Goal: Task Accomplishment & Management: Use online tool/utility

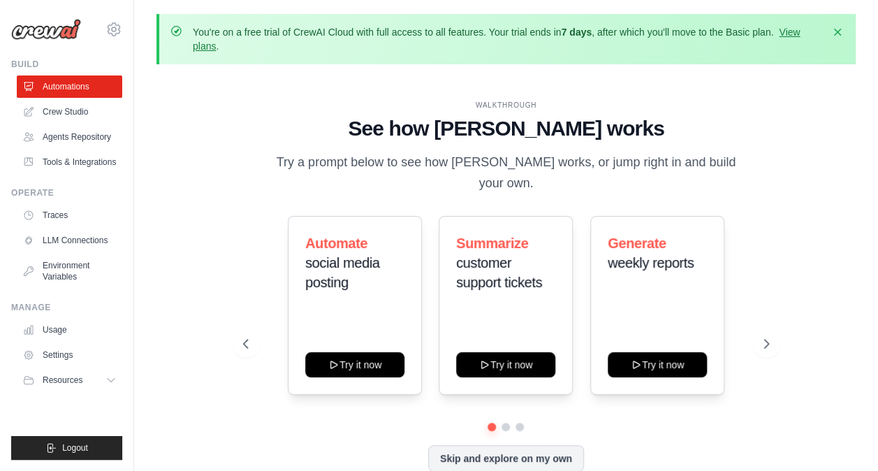
click at [741, 334] on div "Automate social media posting Try it now Summarize customer support tickets Try…" at bounding box center [506, 305] width 526 height 179
click at [757, 330] on button at bounding box center [766, 344] width 28 height 28
click at [250, 339] on icon at bounding box center [244, 343] width 14 height 14
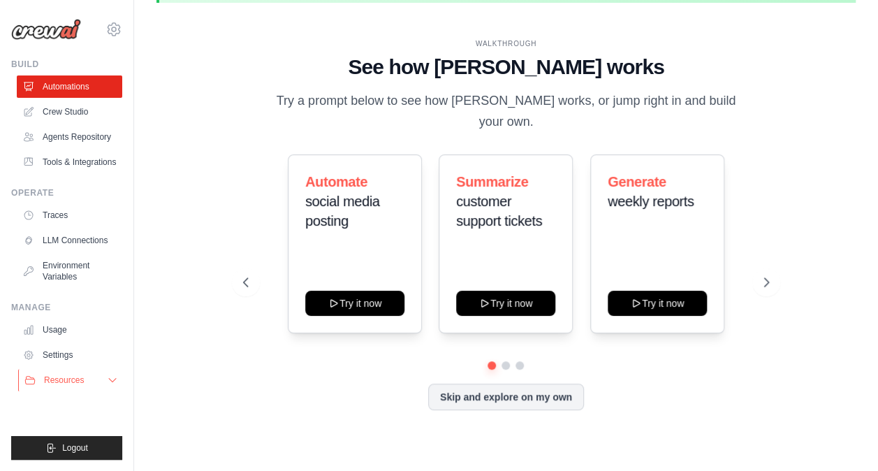
click at [99, 380] on button "Resources" at bounding box center [70, 380] width 105 height 22
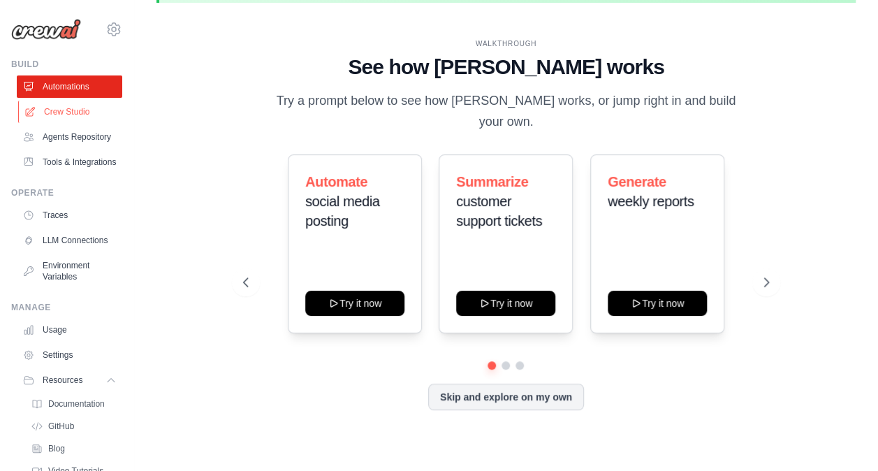
click at [61, 106] on link "Crew Studio" at bounding box center [70, 112] width 105 height 22
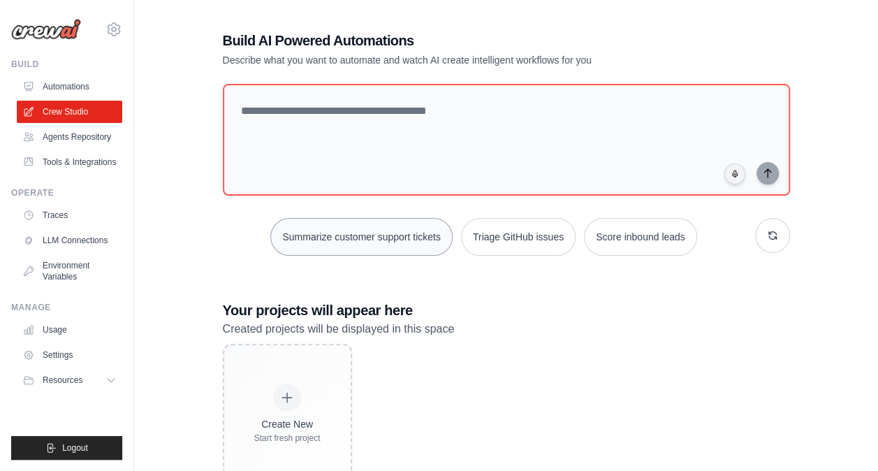
scroll to position [45, 0]
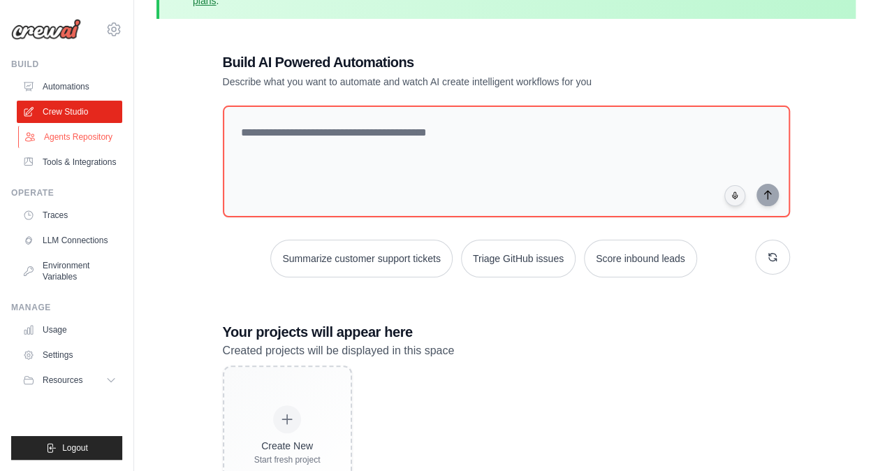
click at [73, 142] on link "Agents Repository" at bounding box center [70, 137] width 105 height 22
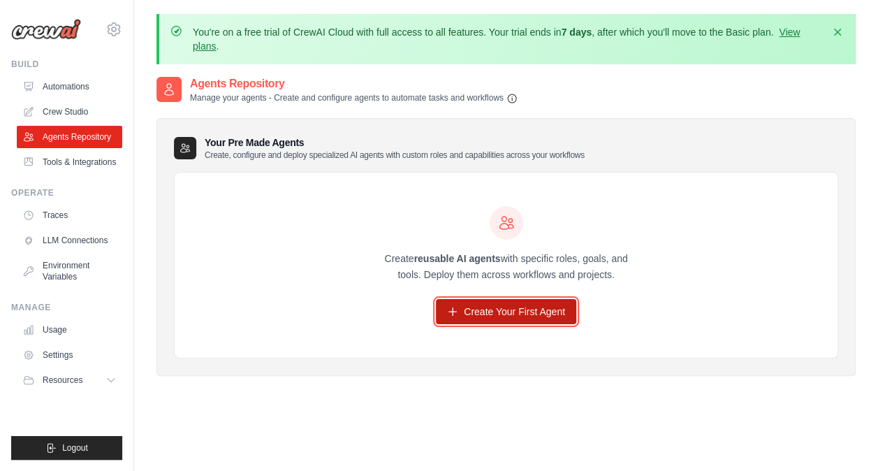
click at [480, 304] on link "Create Your First Agent" at bounding box center [506, 311] width 140 height 25
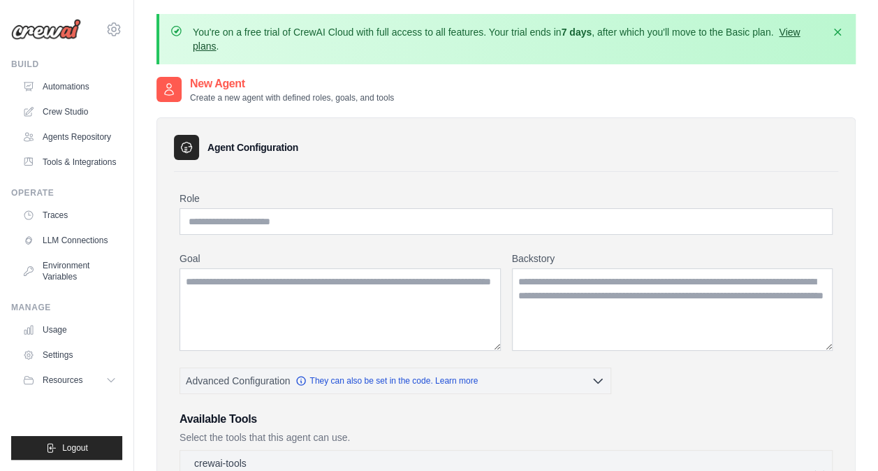
click at [792, 34] on link "View plans" at bounding box center [496, 39] width 607 height 25
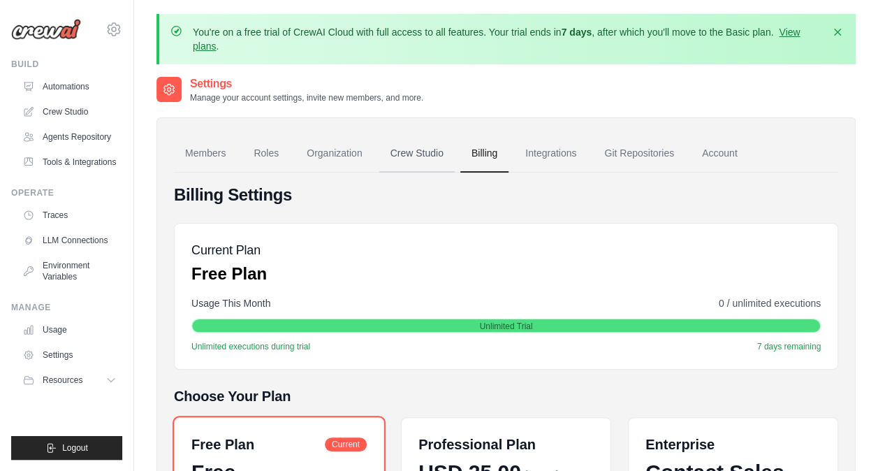
click at [381, 150] on link "Crew Studio" at bounding box center [416, 154] width 75 height 38
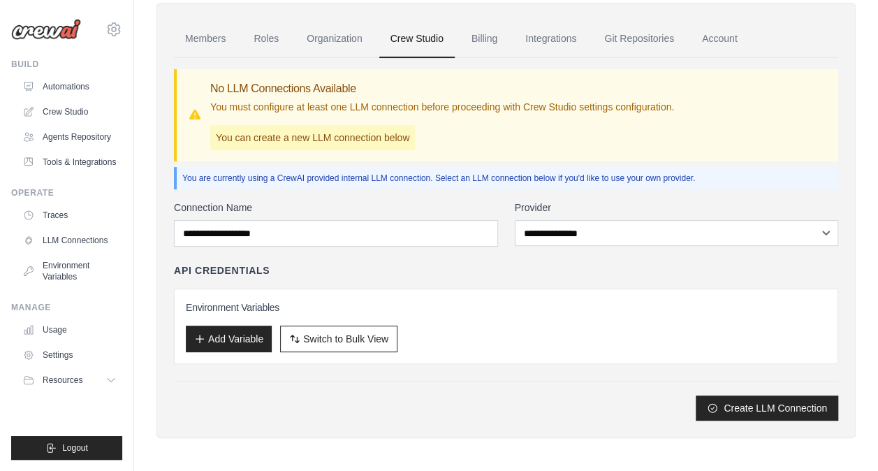
scroll to position [116, 0]
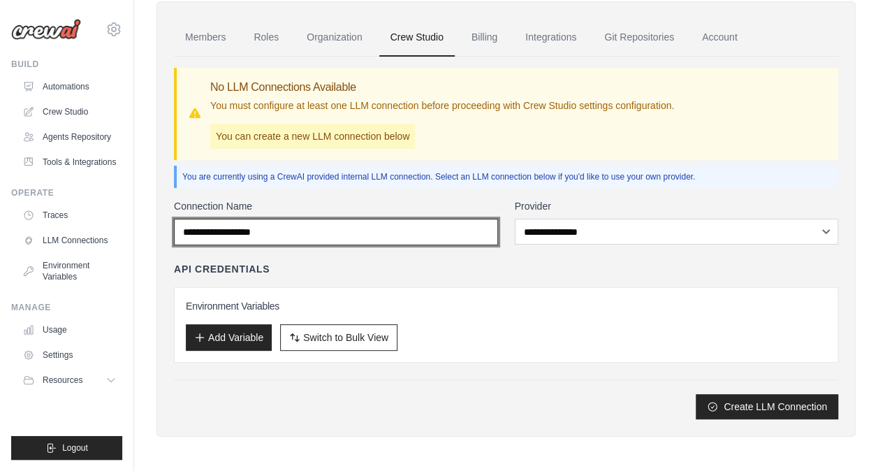
click at [388, 223] on input "Connection Name" at bounding box center [336, 232] width 324 height 27
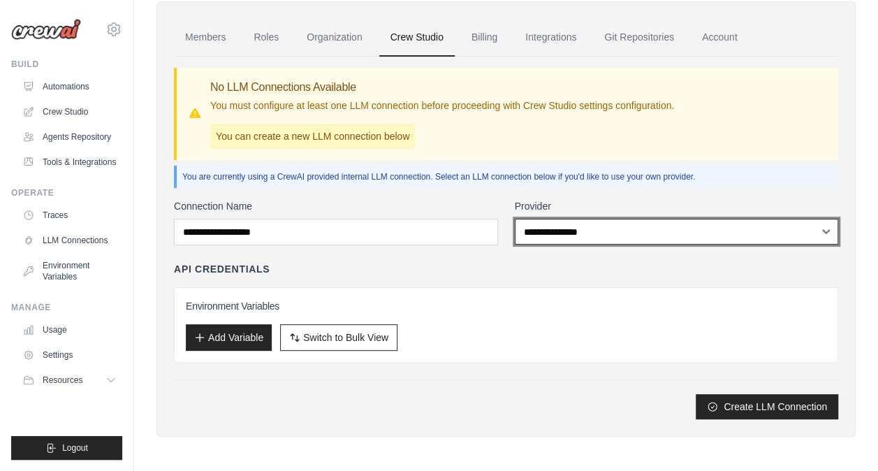
click at [591, 230] on select "**********" at bounding box center [676, 232] width 324 height 26
select select "******"
click at [514, 219] on select "**********" at bounding box center [676, 232] width 324 height 26
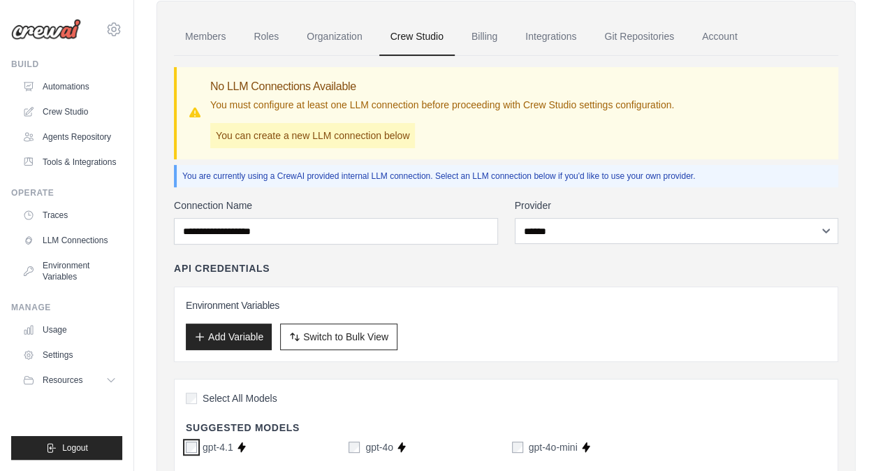
scroll to position [0, 0]
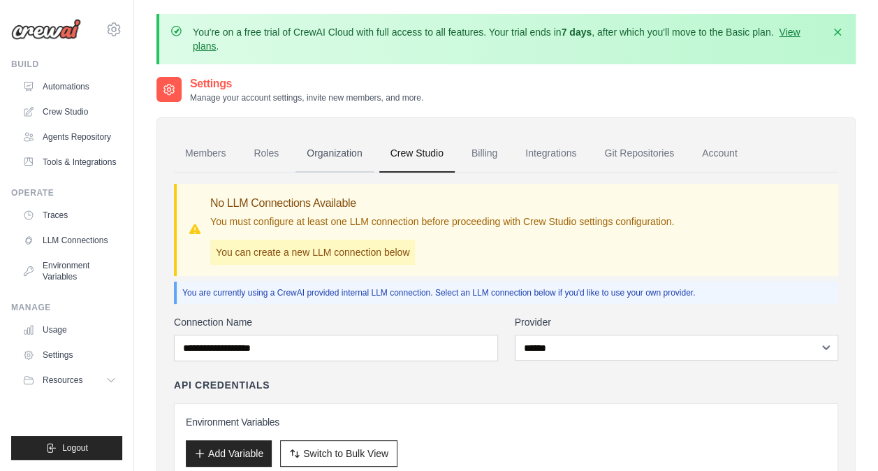
click at [304, 151] on link "Organization" at bounding box center [333, 154] width 77 height 38
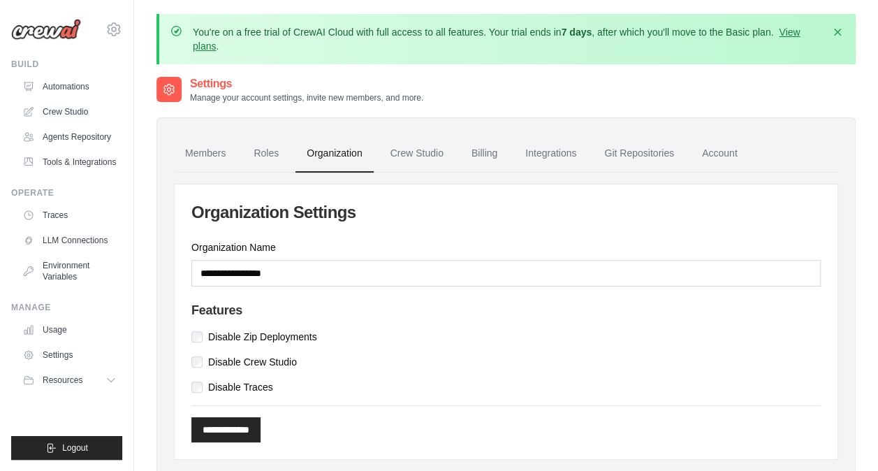
scroll to position [70, 0]
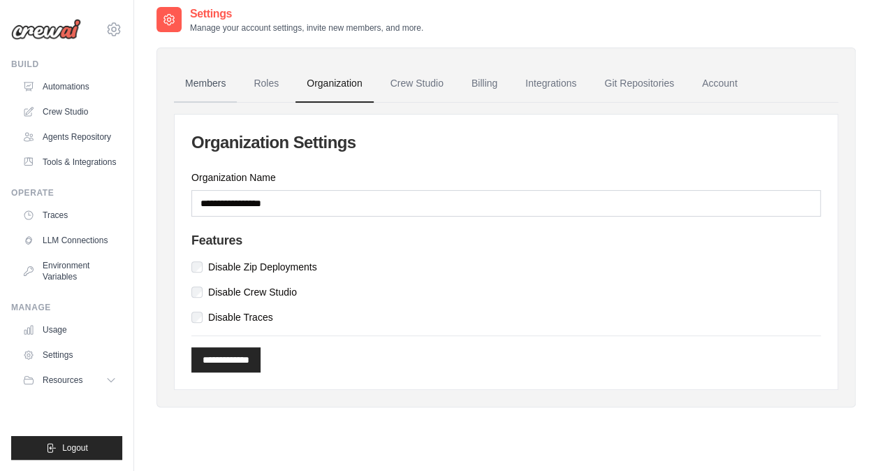
click at [213, 94] on link "Members" at bounding box center [205, 84] width 63 height 38
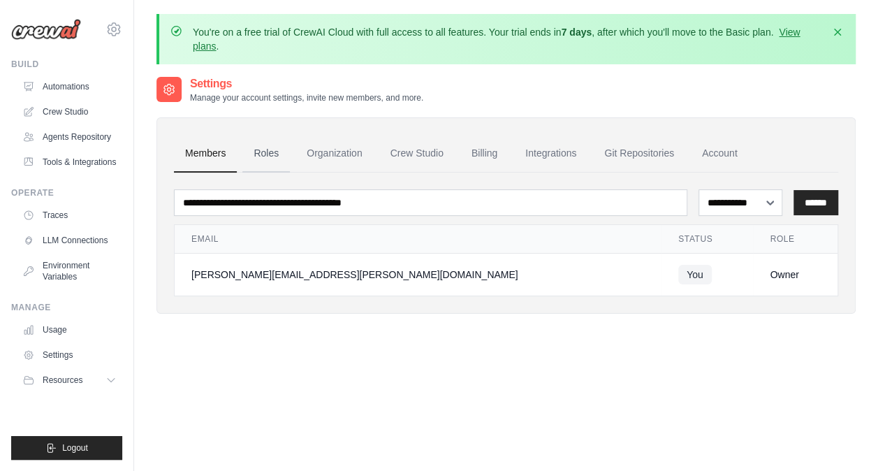
click at [273, 151] on link "Roles" at bounding box center [265, 154] width 47 height 38
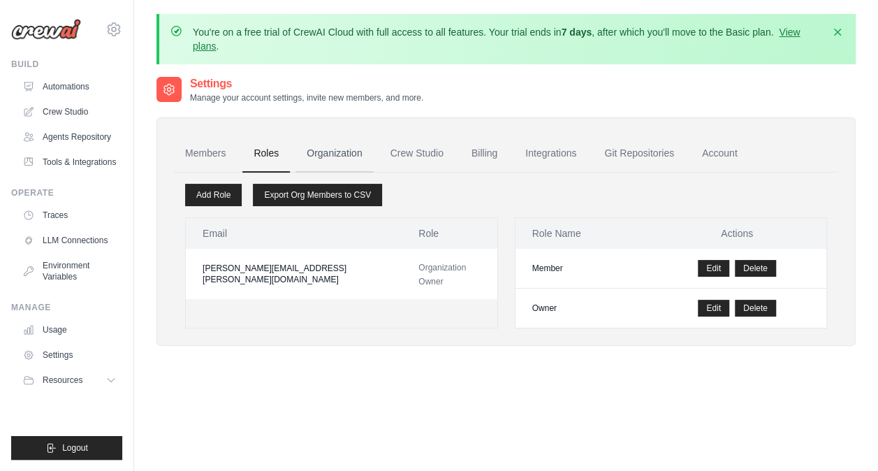
click at [311, 151] on link "Organization" at bounding box center [333, 154] width 77 height 38
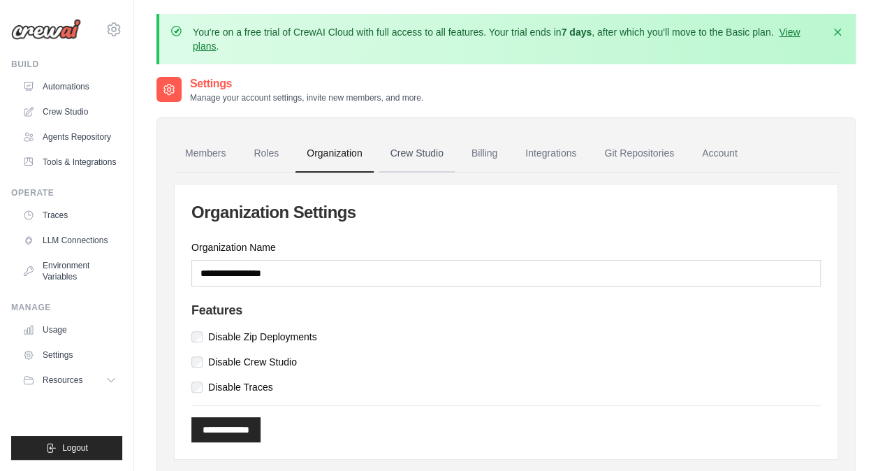
click at [401, 166] on link "Crew Studio" at bounding box center [416, 154] width 75 height 38
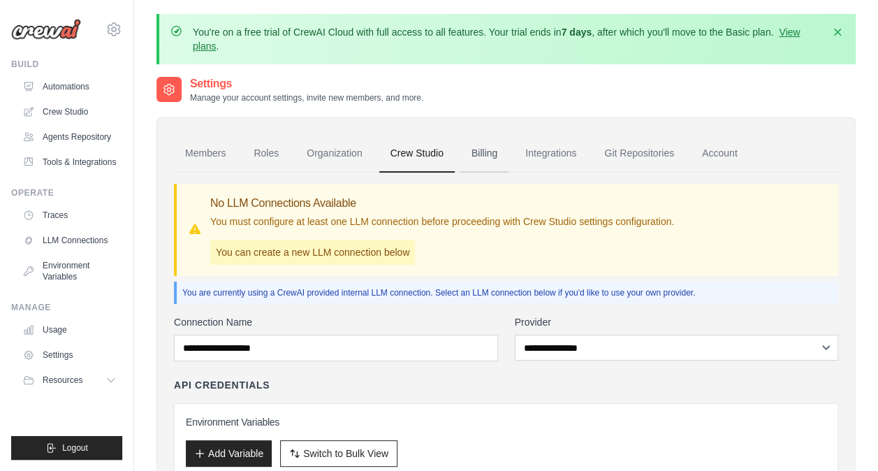
click at [473, 154] on link "Billing" at bounding box center [484, 154] width 48 height 38
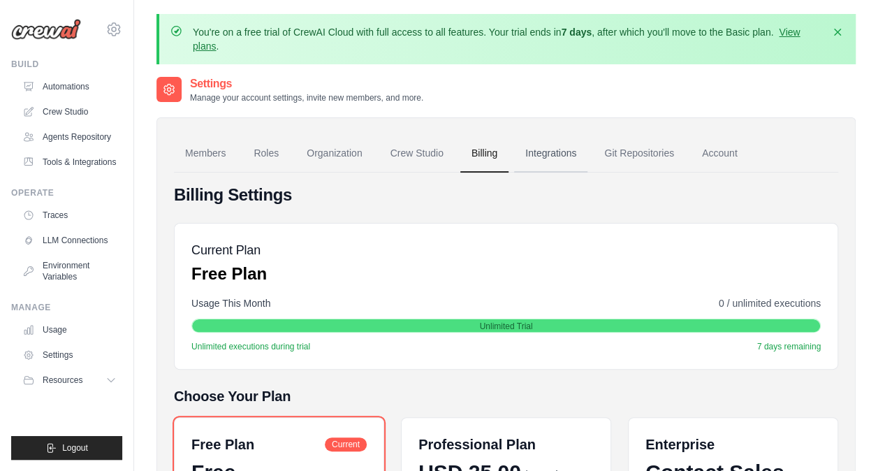
click at [534, 161] on link "Integrations" at bounding box center [550, 154] width 73 height 38
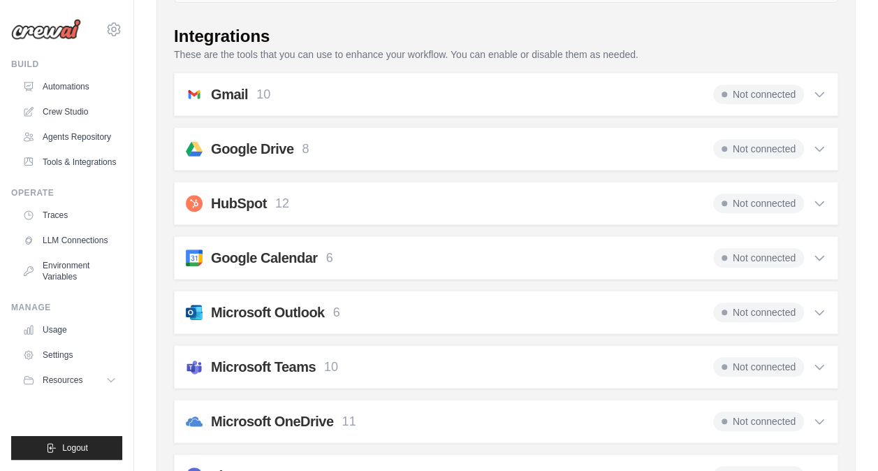
scroll to position [209, 0]
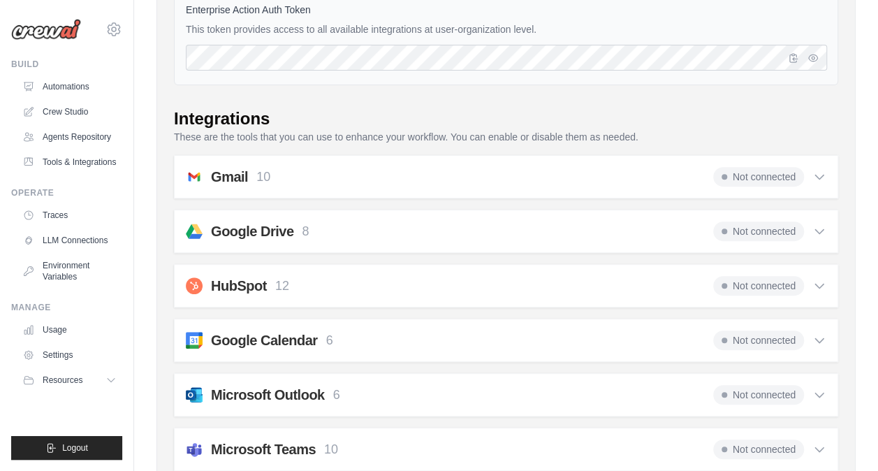
click at [451, 180] on div "Gmail 10 Not connected" at bounding box center [506, 177] width 640 height 20
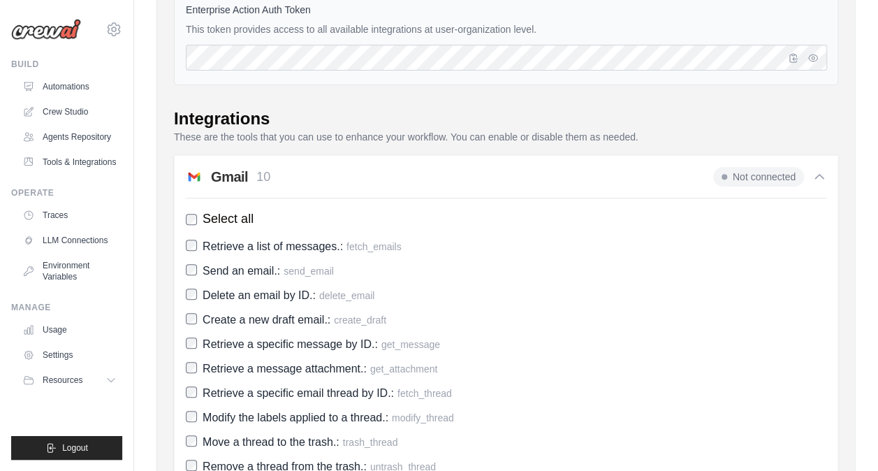
click at [451, 180] on div "Gmail 10 Not connected" at bounding box center [506, 177] width 640 height 20
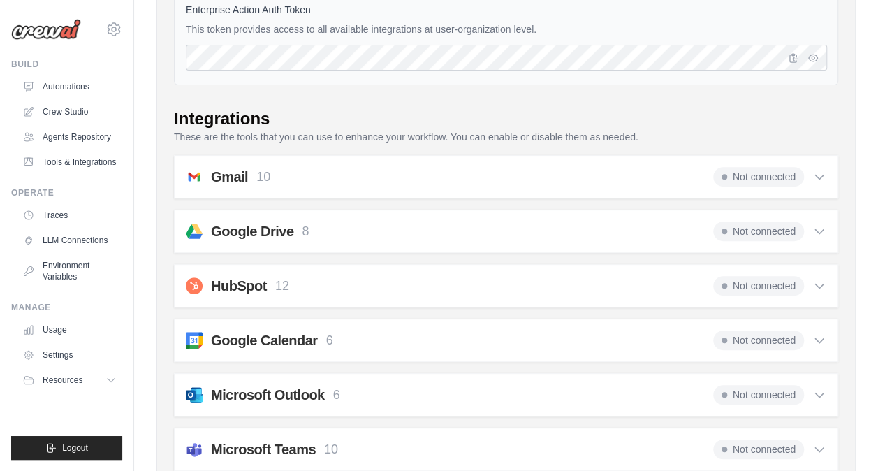
click at [723, 176] on span at bounding box center [724, 177] width 6 height 6
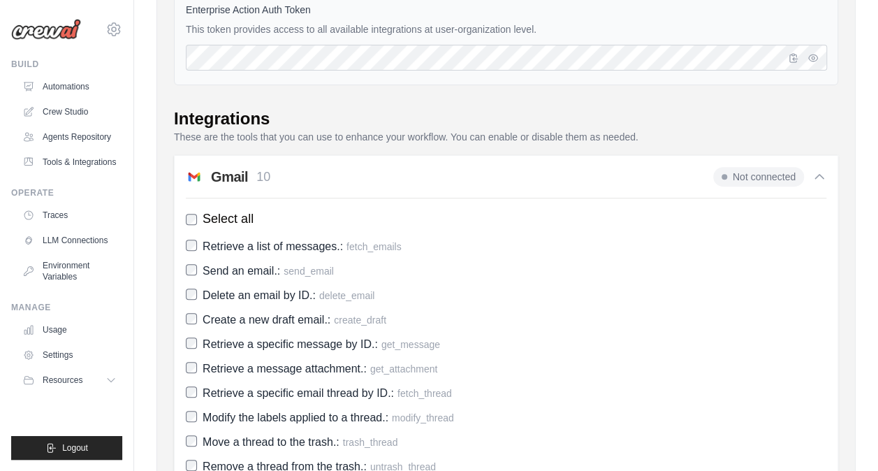
click at [723, 176] on span at bounding box center [724, 177] width 6 height 6
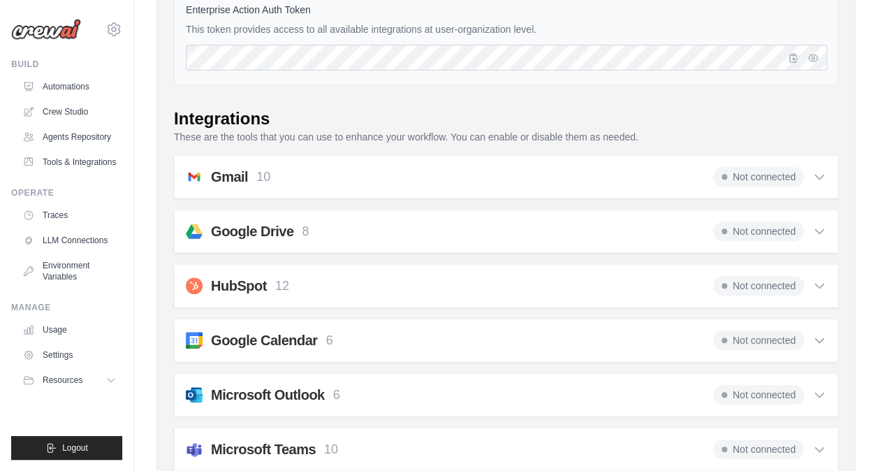
click at [829, 175] on div "Gmail 10 Not connected Select all Retrieve a list of messages.: fetch_emails Se…" at bounding box center [506, 176] width 664 height 43
click at [821, 175] on icon at bounding box center [819, 177] width 8 height 4
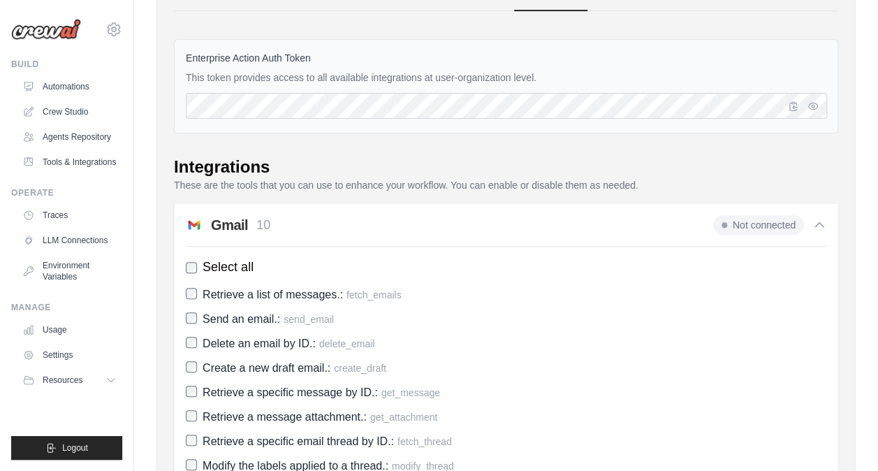
scroll to position [140, 0]
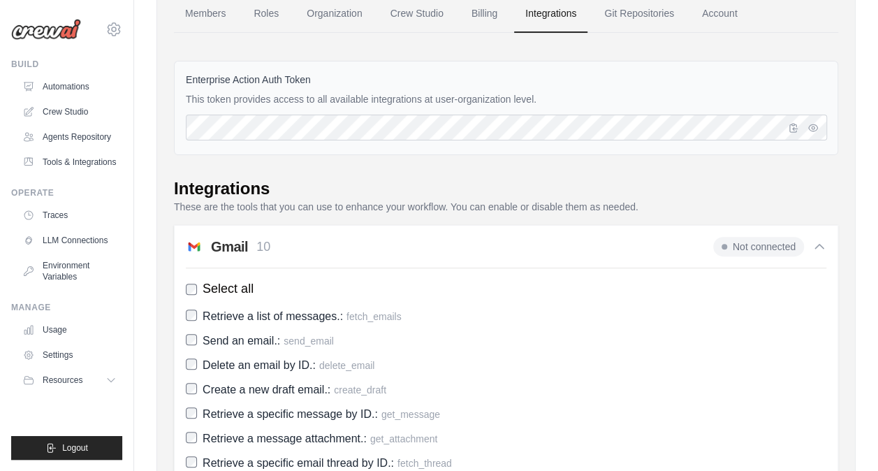
click at [795, 246] on span "Not connected" at bounding box center [758, 247] width 91 height 20
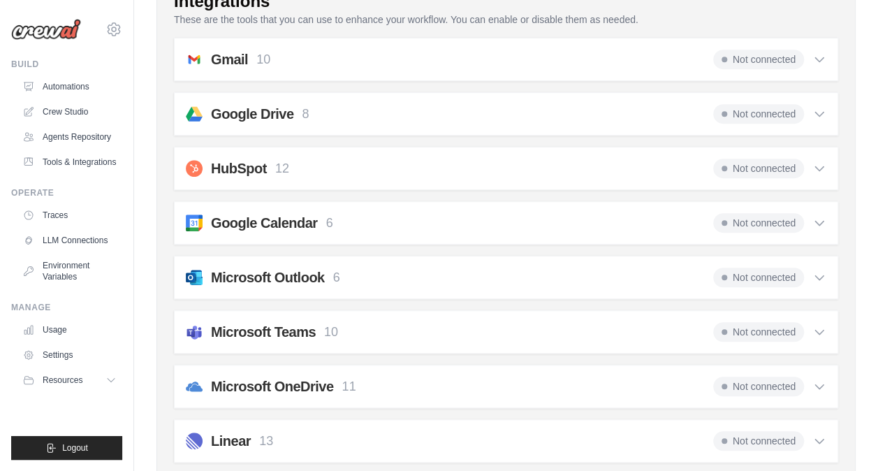
scroll to position [349, 0]
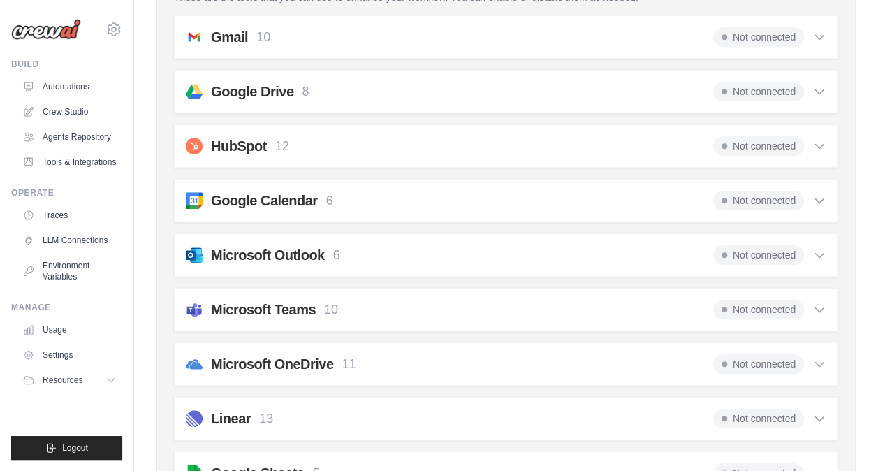
click at [614, 254] on div "Microsoft Outlook 6 Not connected" at bounding box center [506, 255] width 640 height 20
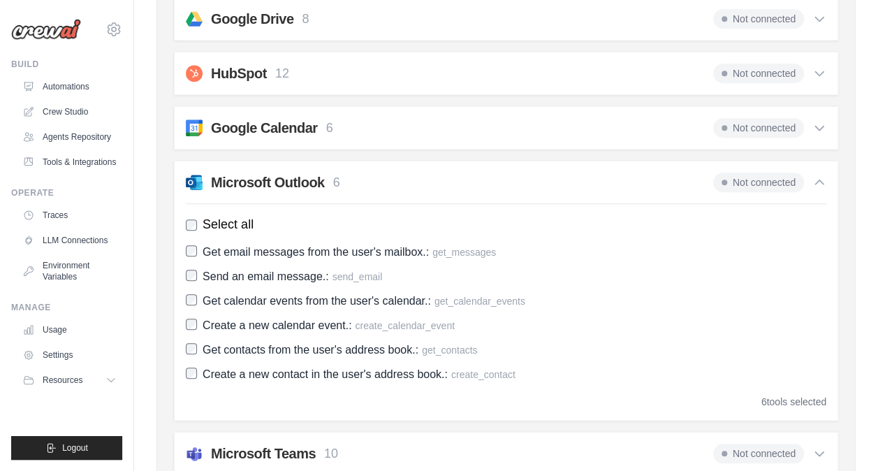
scroll to position [419, 0]
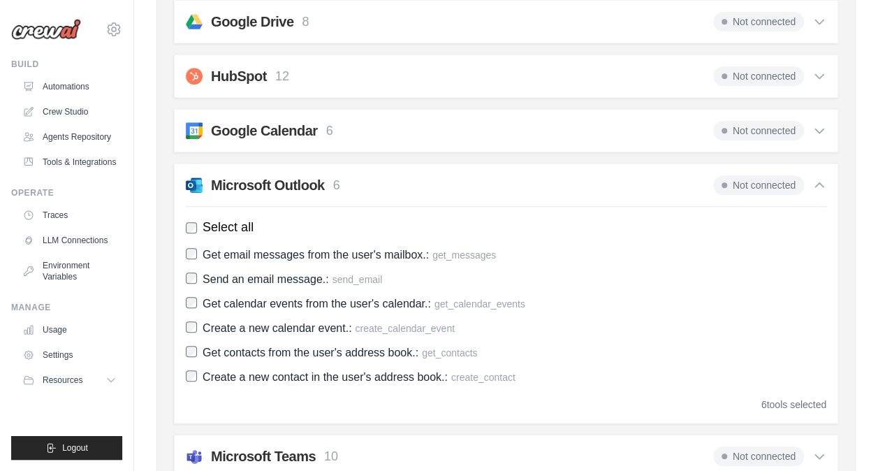
click at [591, 179] on div "Microsoft Outlook 6 Not connected" at bounding box center [506, 185] width 640 height 20
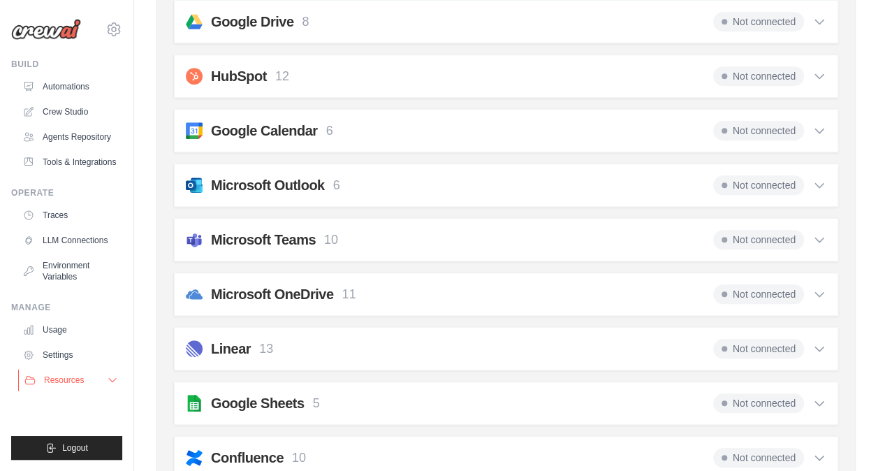
click at [107, 383] on icon at bounding box center [112, 379] width 11 height 11
click at [108, 391] on button "Resources" at bounding box center [70, 380] width 105 height 22
click at [479, 188] on div "Microsoft Outlook 6 Not connected" at bounding box center [506, 185] width 640 height 20
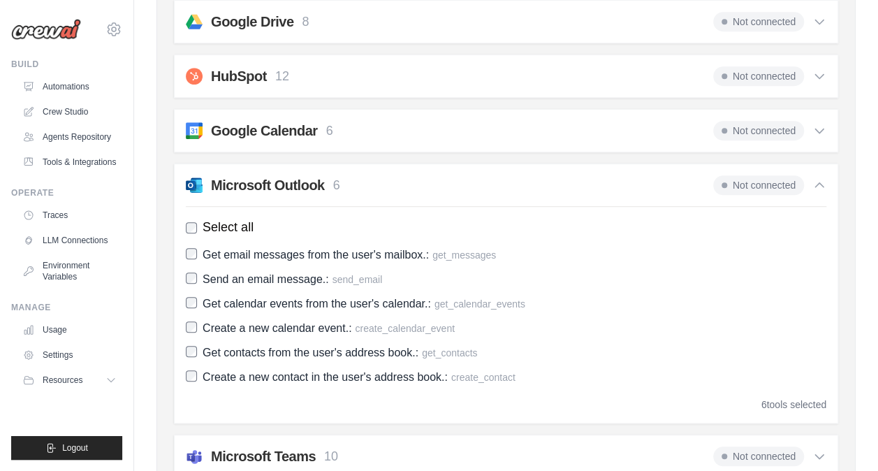
click at [479, 188] on div "Microsoft Outlook 6 Not connected" at bounding box center [506, 185] width 640 height 20
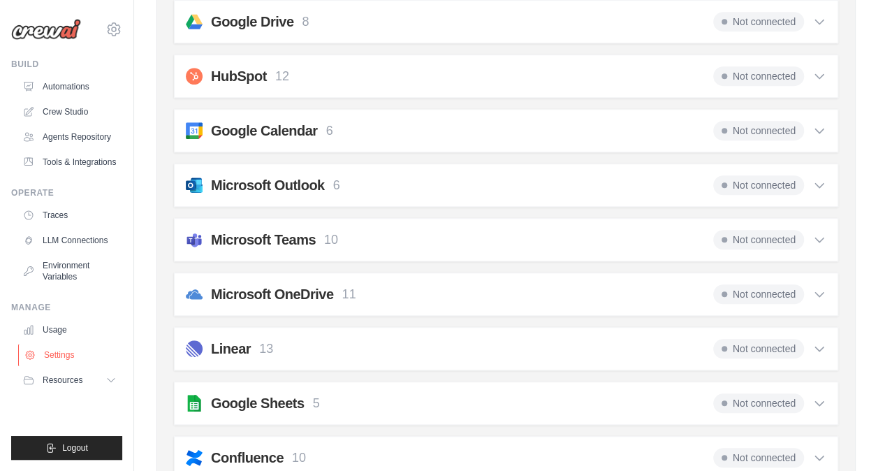
drag, startPoint x: 479, startPoint y: 188, endPoint x: 107, endPoint y: 387, distance: 421.9
click at [107, 387] on button "Resources" at bounding box center [69, 380] width 105 height 22
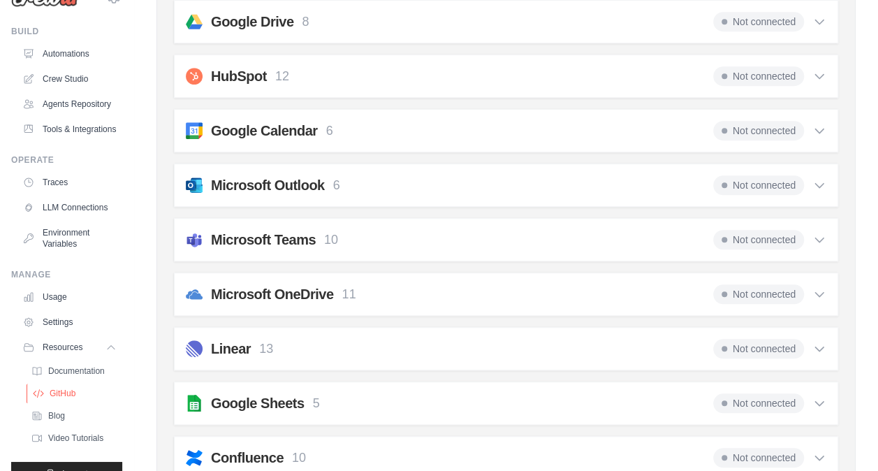
scroll to position [0, 0]
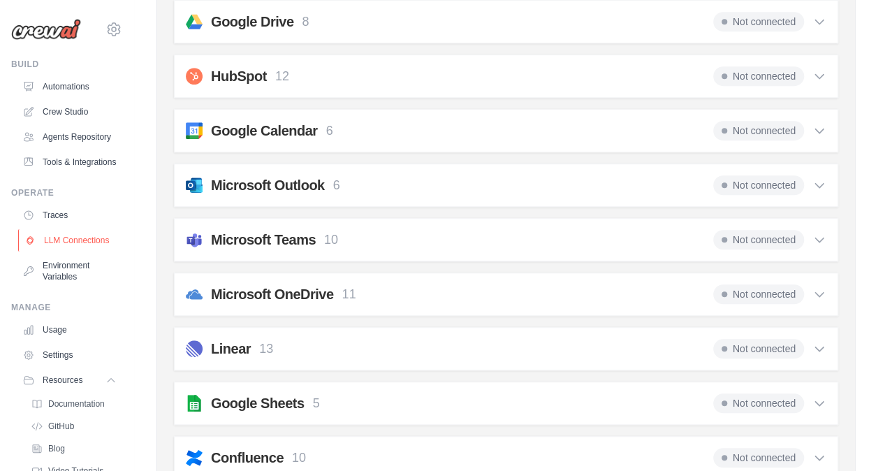
click at [63, 251] on link "LLM Connections" at bounding box center [70, 240] width 105 height 22
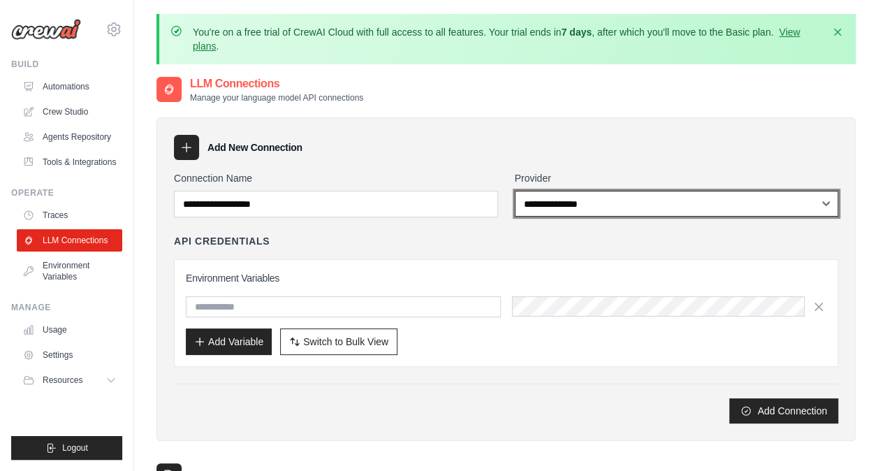
click at [568, 208] on select "**********" at bounding box center [676, 204] width 324 height 26
select select "******"
click at [514, 191] on select "**********" at bounding box center [676, 204] width 324 height 26
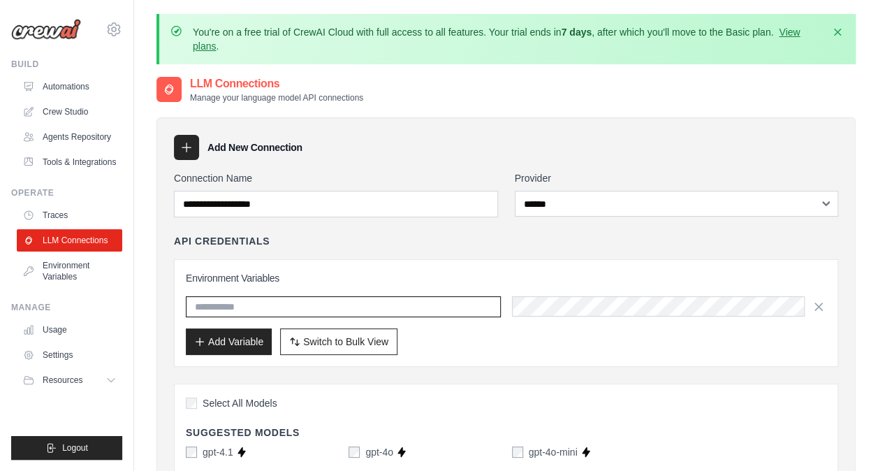
click at [346, 306] on input "text" at bounding box center [343, 306] width 315 height 21
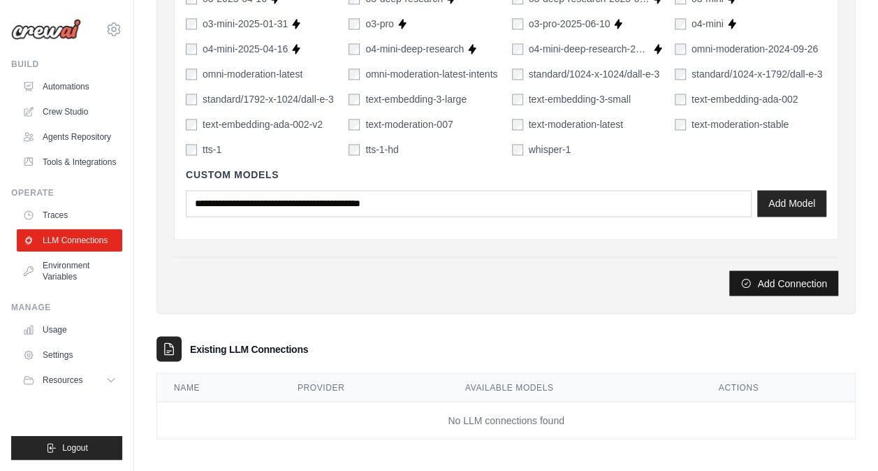
click at [777, 276] on button "Add Connection" at bounding box center [783, 282] width 109 height 25
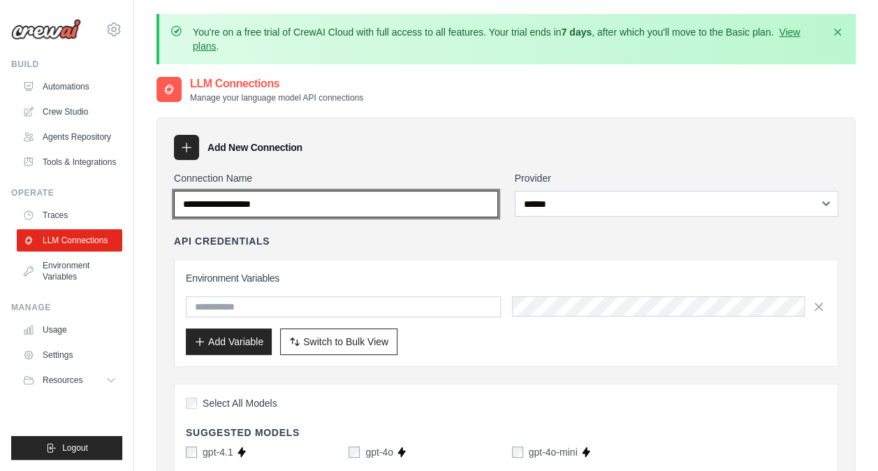
click at [330, 203] on input "Connection Name" at bounding box center [336, 204] width 324 height 27
click at [338, 204] on input "Connection Name" at bounding box center [336, 204] width 324 height 27
drag, startPoint x: 359, startPoint y: 202, endPoint x: 155, endPoint y: 215, distance: 204.3
click at [399, 194] on input "Connection Name" at bounding box center [336, 204] width 324 height 27
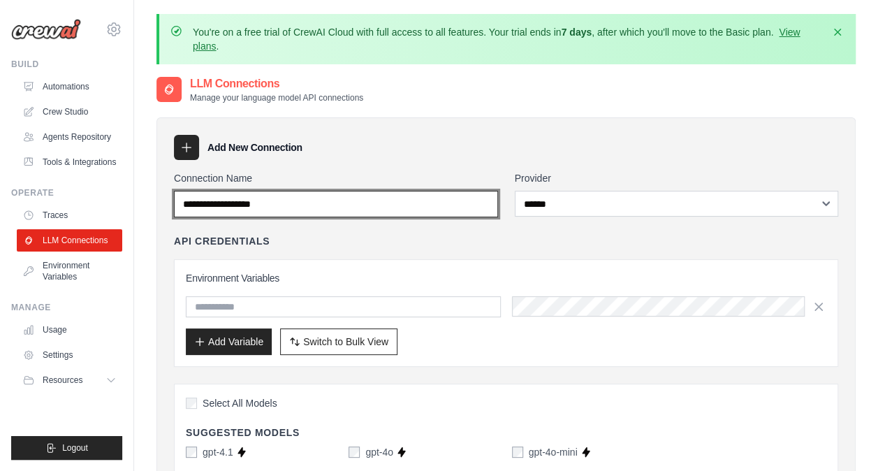
click at [457, 197] on input "Connection Name" at bounding box center [336, 204] width 324 height 27
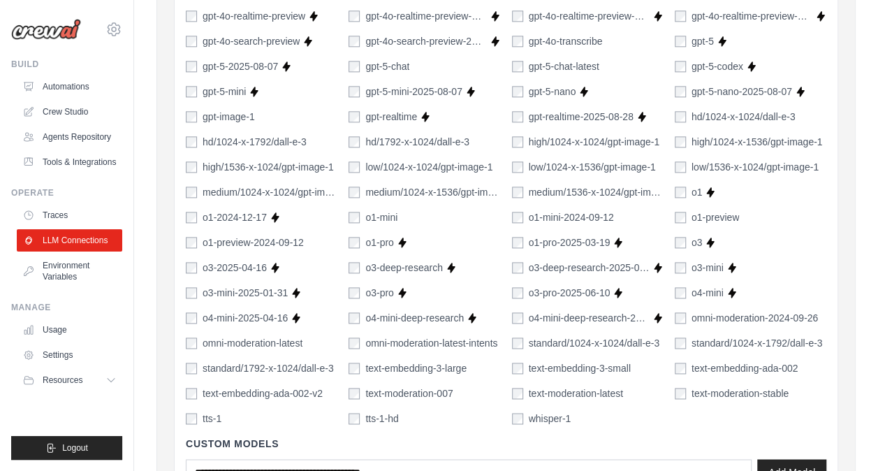
scroll to position [1106, 0]
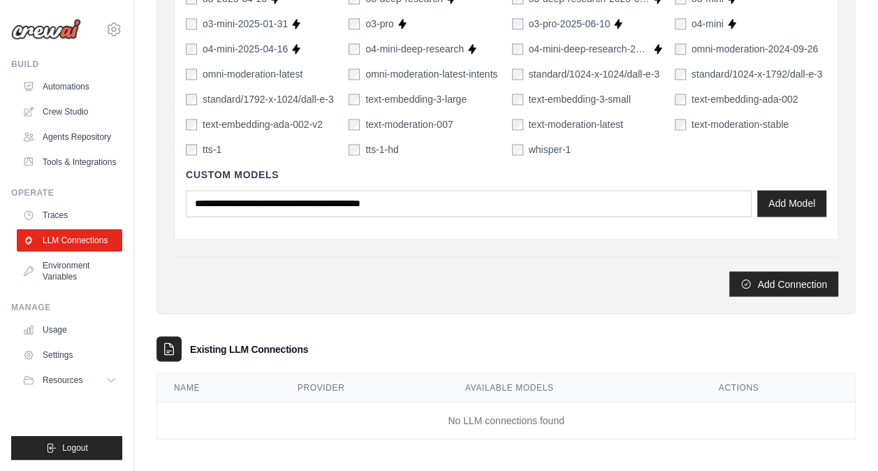
click at [436, 216] on div "Custom Models Add Model" at bounding box center [506, 191] width 640 height 71
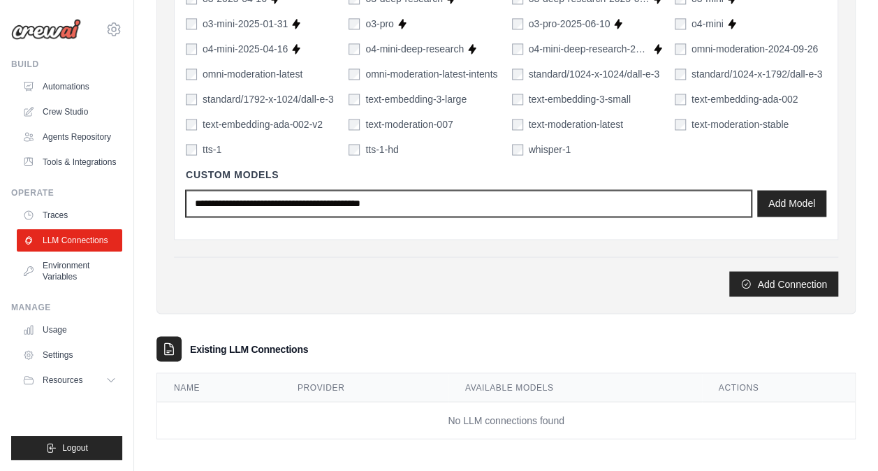
click at [436, 212] on input "text" at bounding box center [468, 203] width 565 height 27
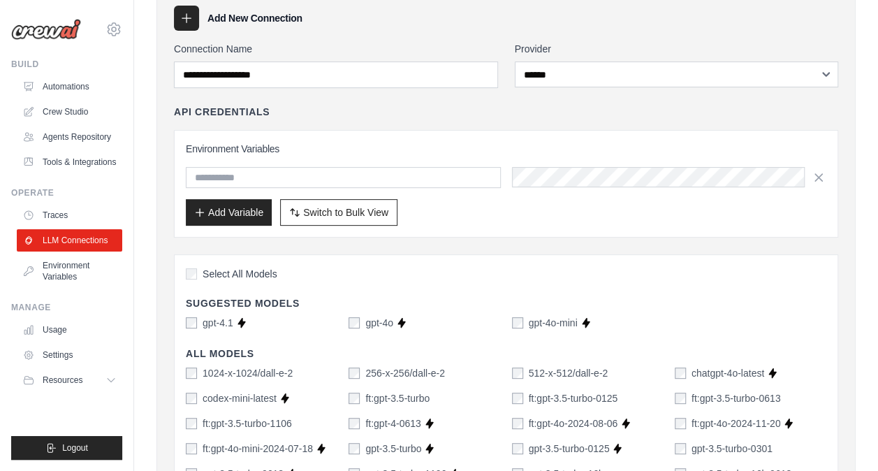
scroll to position [59, 0]
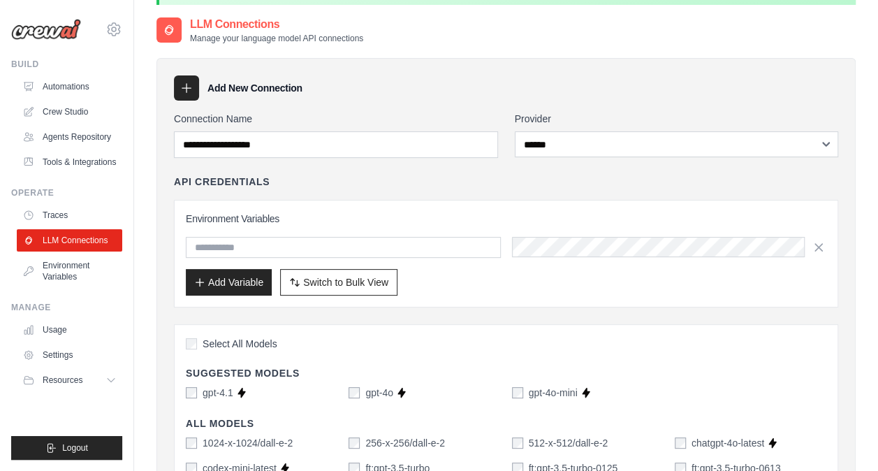
click at [414, 257] on div "Environment Variables Add Variable Switch to Bulk View Switch to Table View" at bounding box center [506, 254] width 640 height 84
click at [406, 252] on input "text" at bounding box center [343, 247] width 315 height 21
click at [43, 272] on link "Environment Variables" at bounding box center [70, 271] width 105 height 34
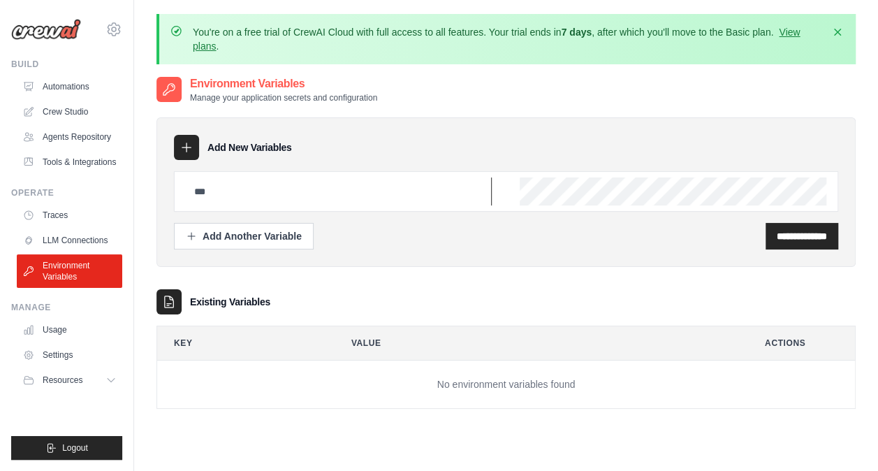
click at [243, 193] on input "text" at bounding box center [339, 191] width 306 height 28
click at [73, 221] on link "Traces" at bounding box center [70, 215] width 105 height 22
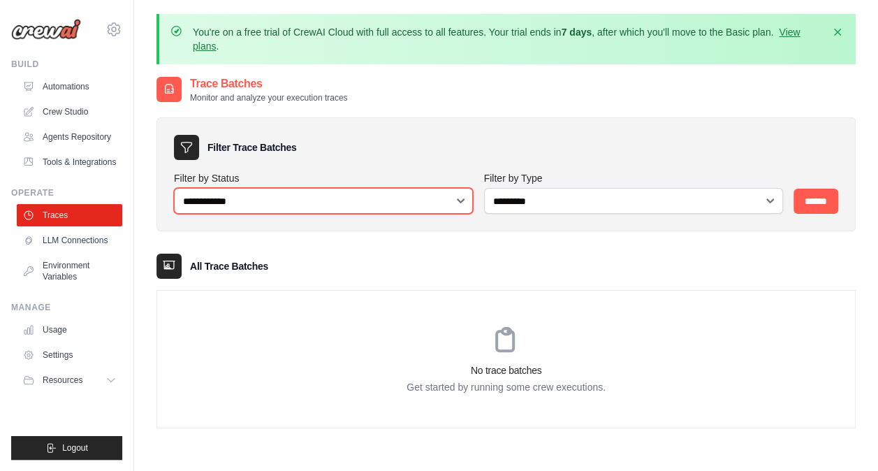
click at [238, 205] on select "**********" at bounding box center [323, 201] width 299 height 26
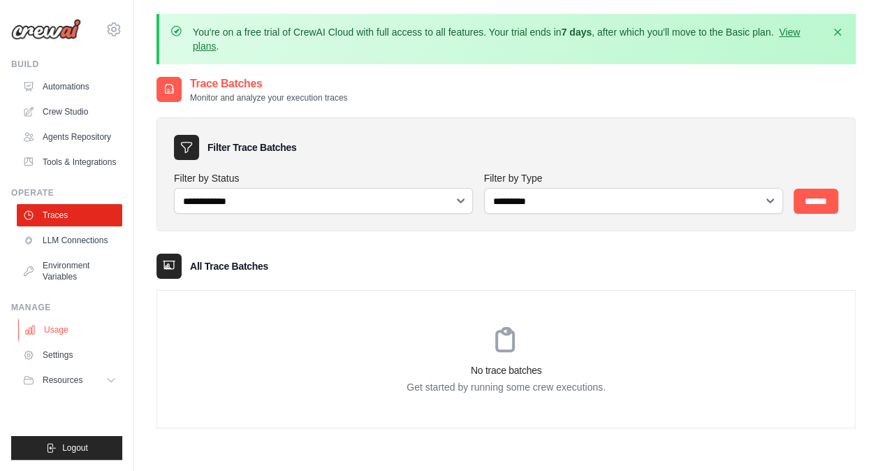
click at [61, 323] on link "Usage" at bounding box center [70, 329] width 105 height 22
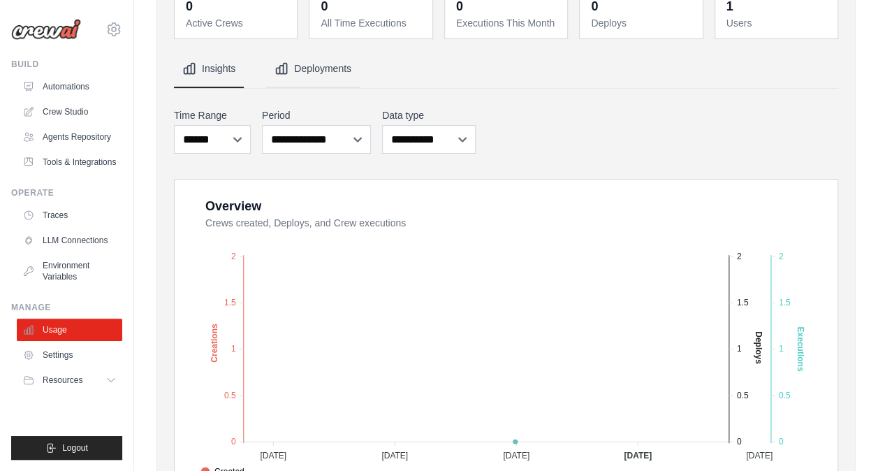
scroll to position [70, 0]
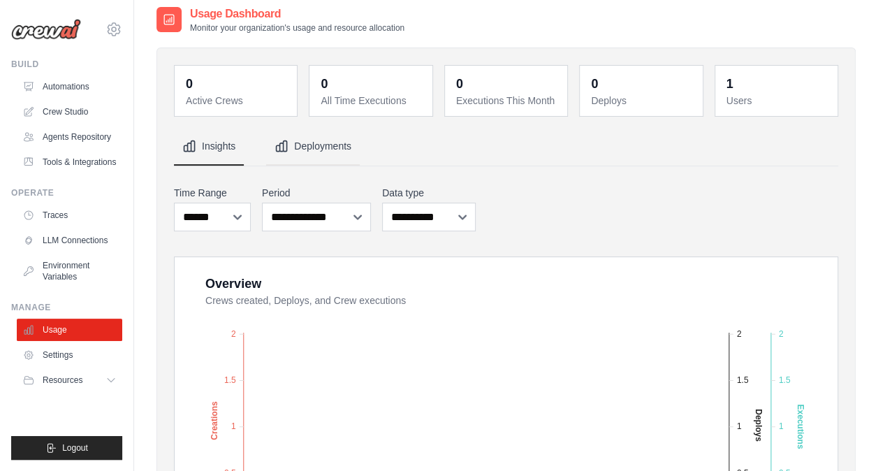
click at [282, 158] on button "Deployments" at bounding box center [313, 147] width 94 height 38
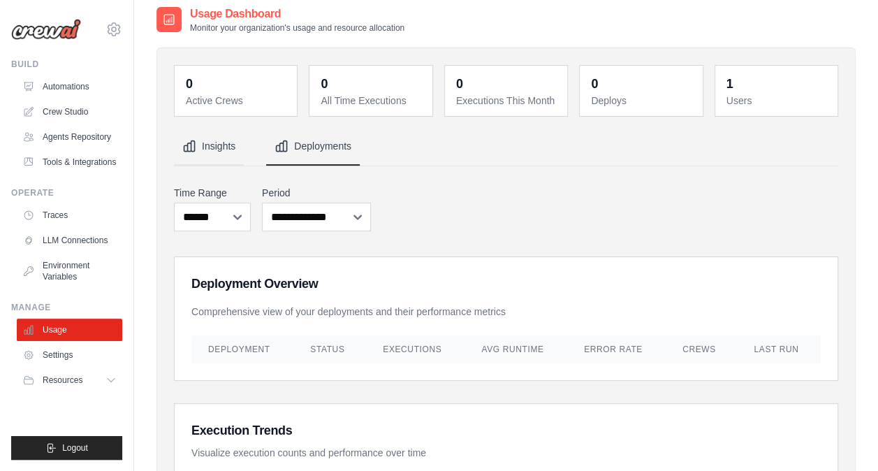
click at [224, 154] on button "Insights" at bounding box center [209, 147] width 70 height 38
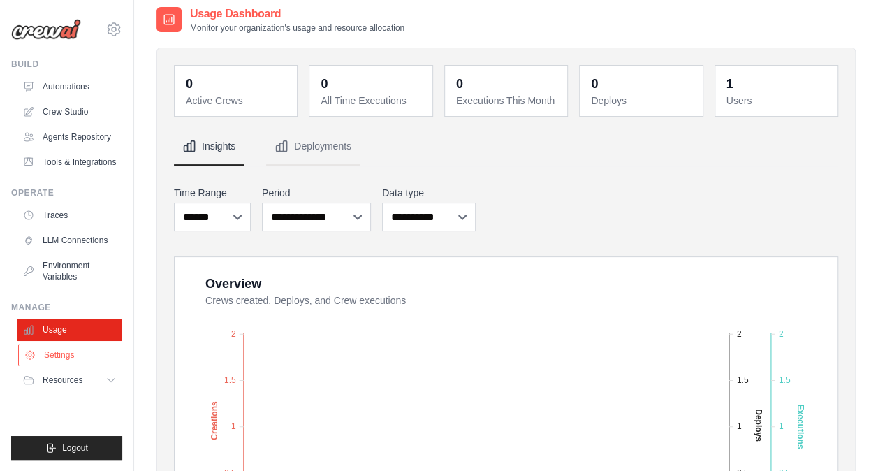
click at [69, 355] on link "Settings" at bounding box center [70, 354] width 105 height 22
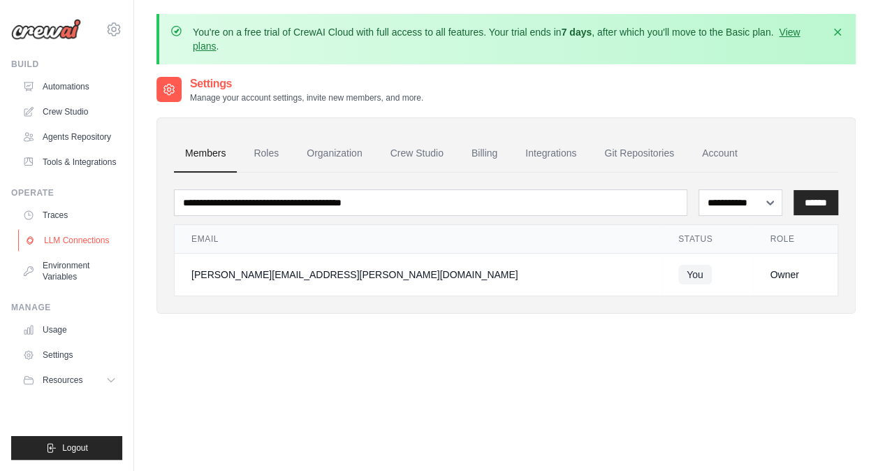
click at [46, 243] on link "LLM Connections" at bounding box center [70, 240] width 105 height 22
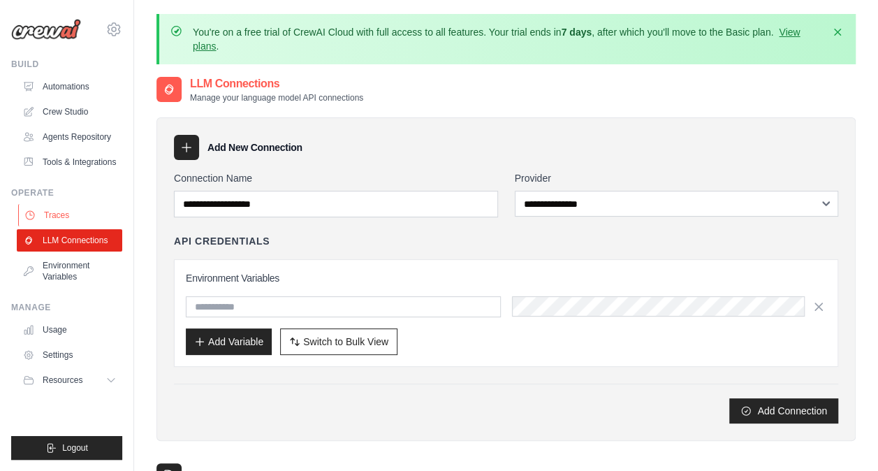
click at [53, 218] on link "Traces" at bounding box center [70, 215] width 105 height 22
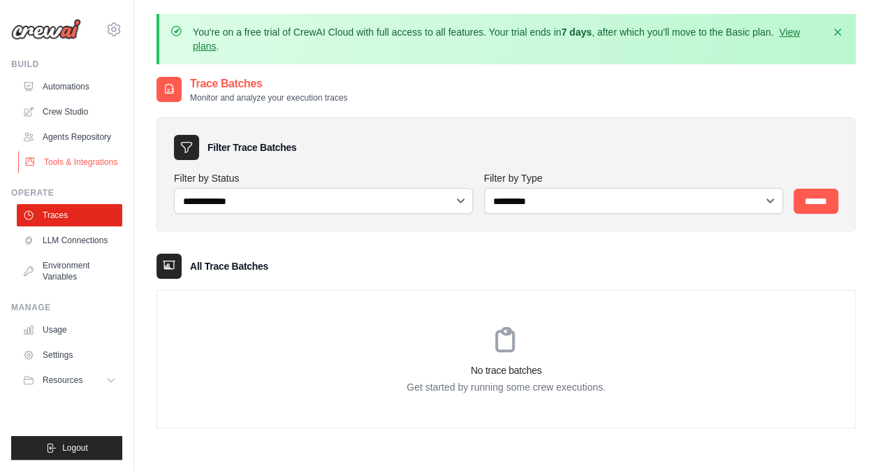
click at [60, 162] on link "Tools & Integrations" at bounding box center [70, 162] width 105 height 22
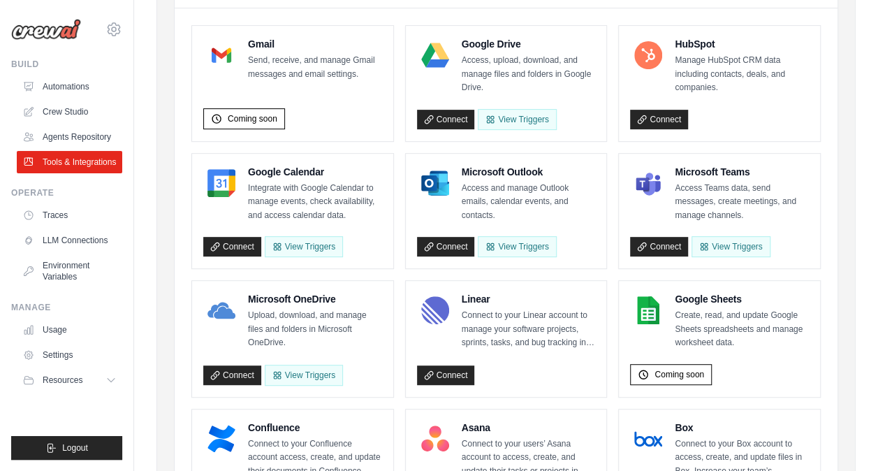
scroll to position [70, 0]
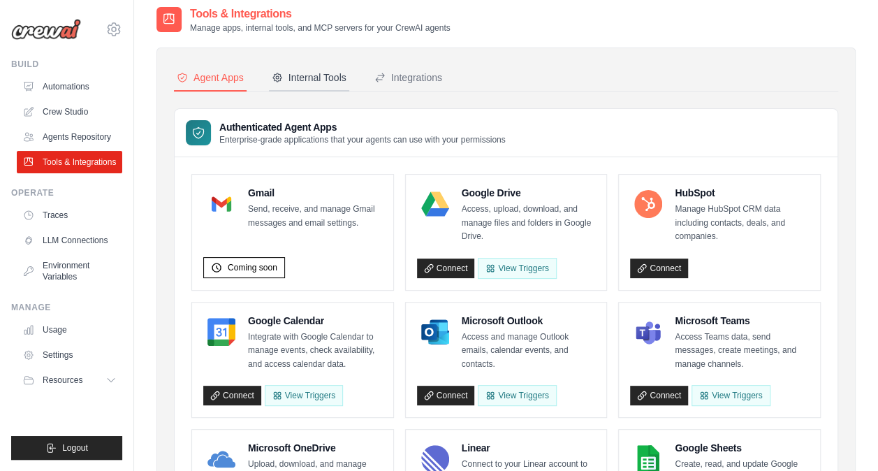
click at [318, 85] on button "Internal Tools" at bounding box center [309, 78] width 80 height 27
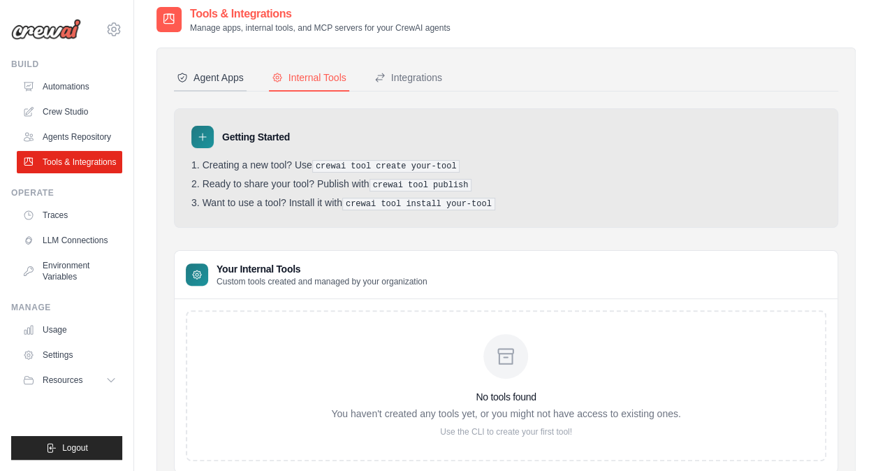
click at [215, 82] on div "Agent Apps" at bounding box center [210, 78] width 67 height 14
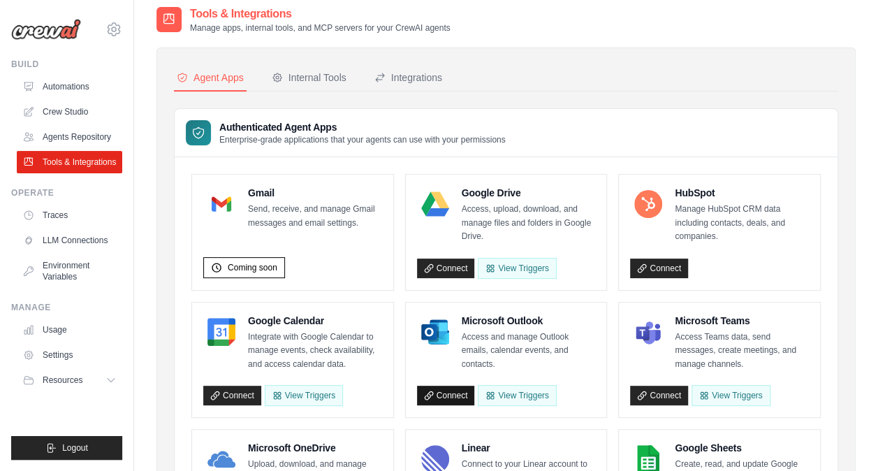
click at [438, 394] on link "Connect" at bounding box center [446, 395] width 58 height 20
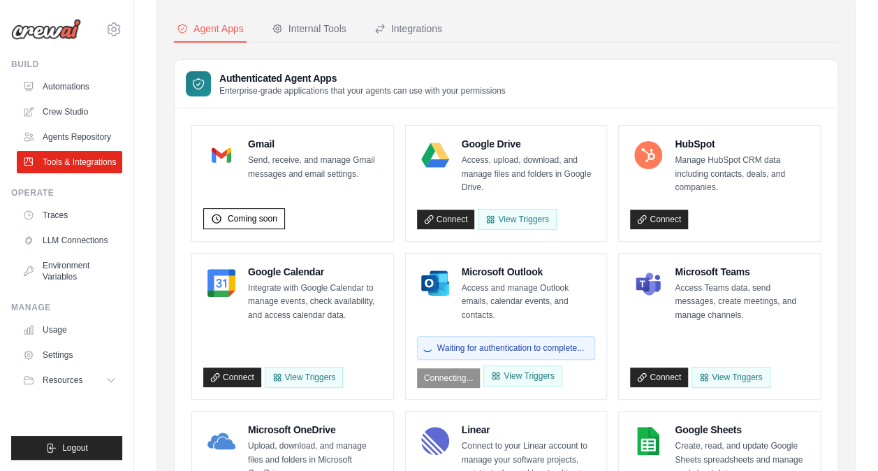
scroll to position [140, 0]
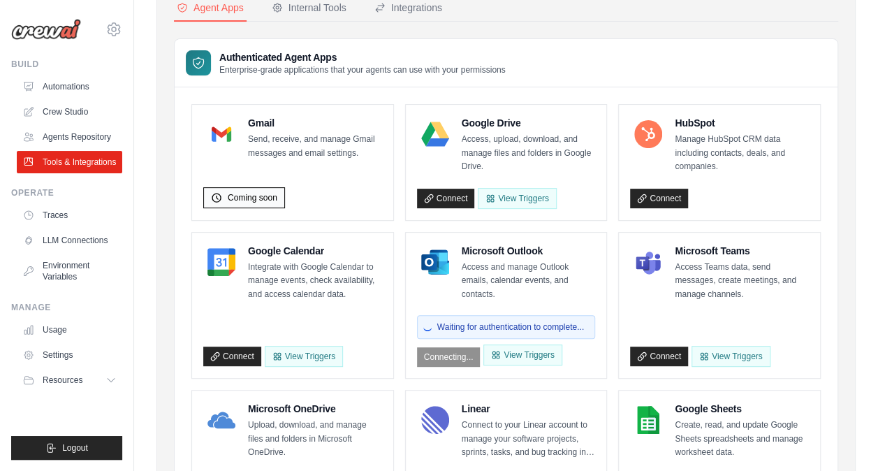
click at [232, 198] on span "Coming soon" at bounding box center [253, 197] width 50 height 11
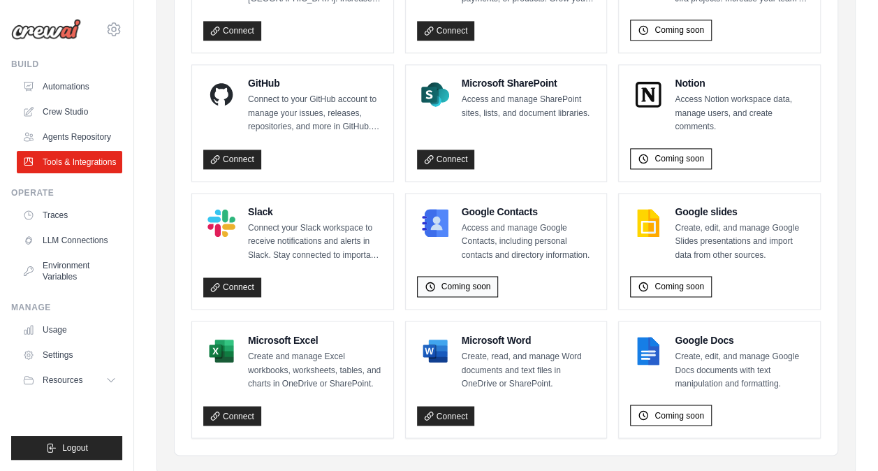
scroll to position [1005, 0]
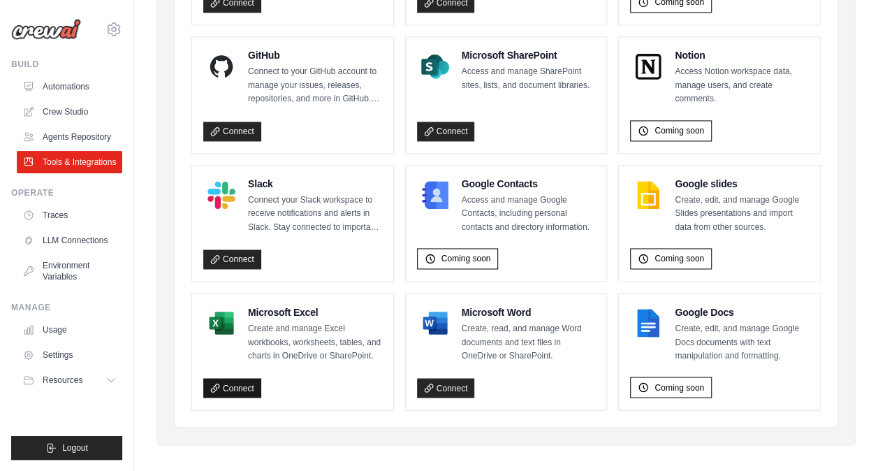
click at [244, 383] on link "Connect" at bounding box center [232, 388] width 58 height 20
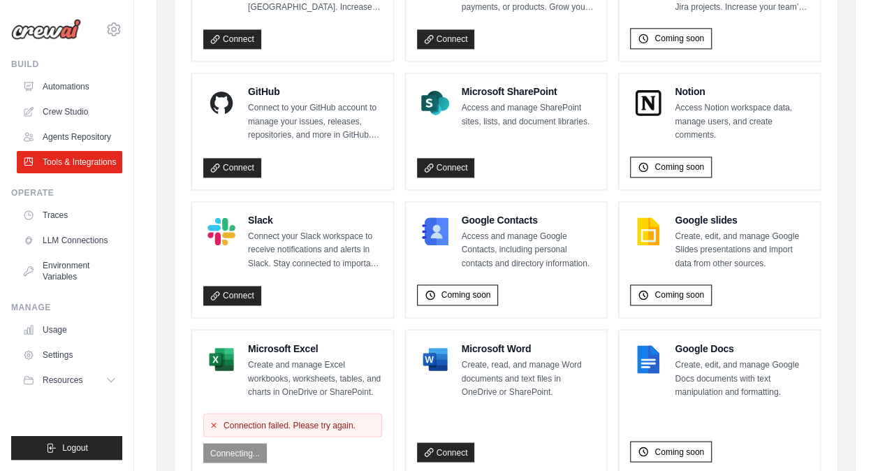
scroll to position [1033, 0]
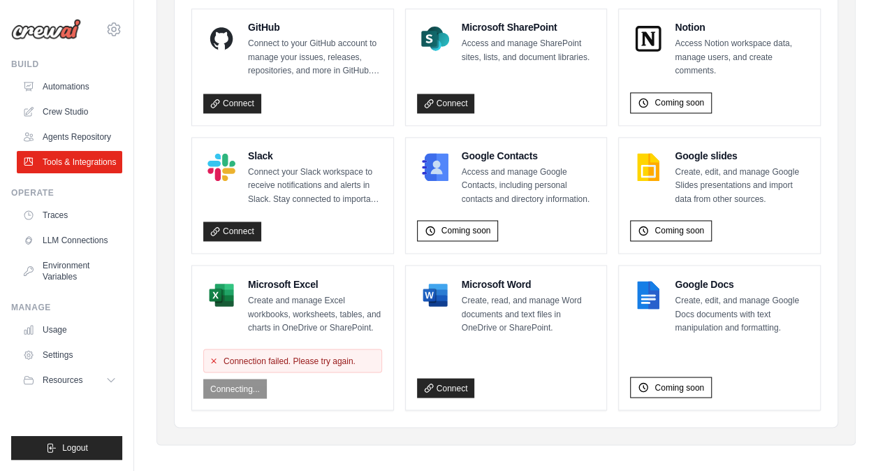
click at [235, 377] on div "Connection failed. Please try again. Connecting..." at bounding box center [292, 370] width 179 height 55
click at [212, 358] on icon at bounding box center [214, 360] width 4 height 4
click at [210, 356] on icon at bounding box center [213, 360] width 8 height 8
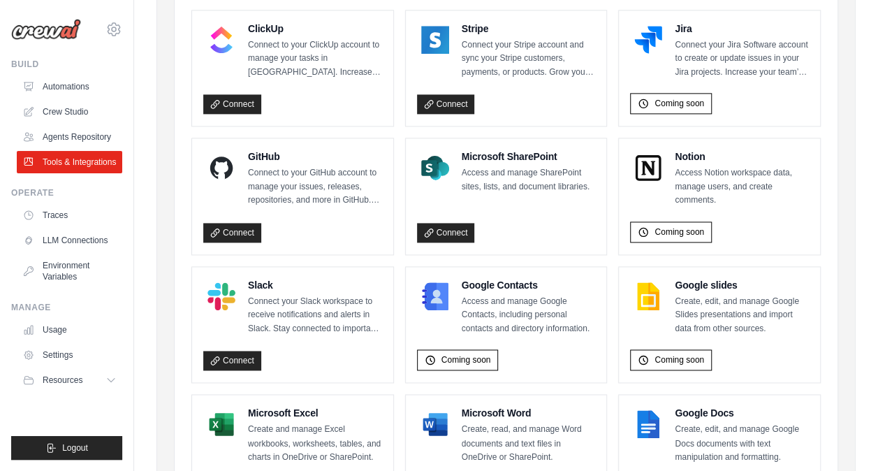
scroll to position [975, 0]
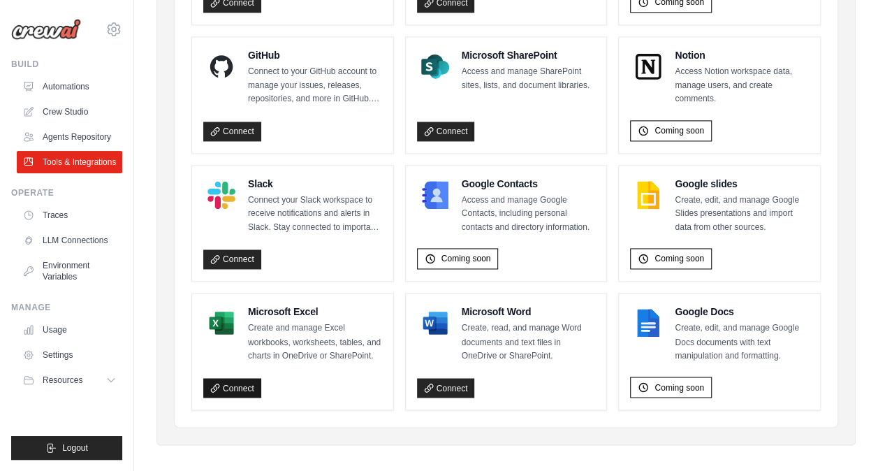
click at [218, 384] on link "Connect" at bounding box center [232, 388] width 58 height 20
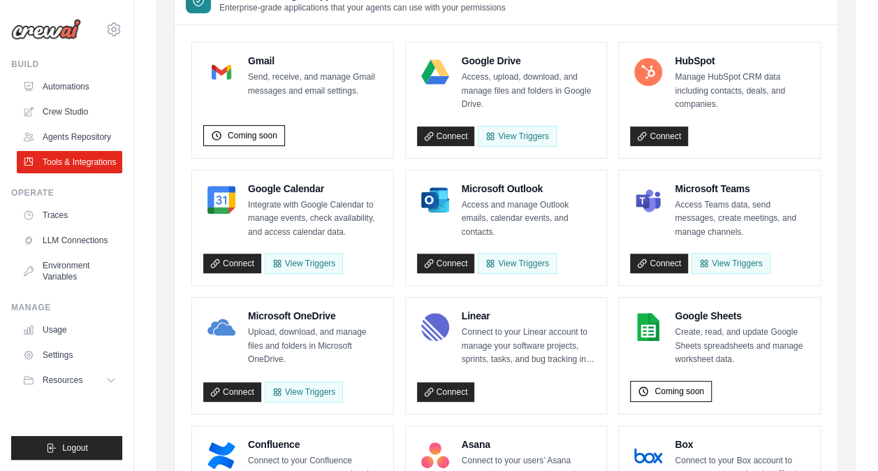
scroll to position [0, 0]
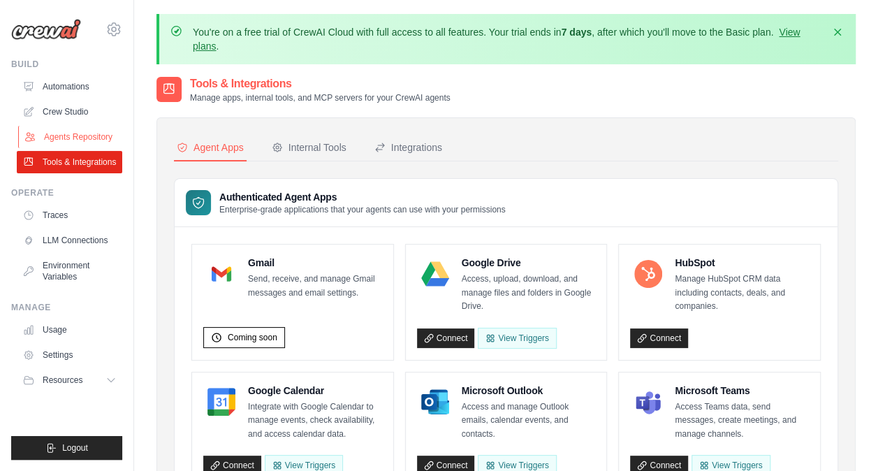
click at [84, 138] on link "Agents Repository" at bounding box center [70, 137] width 105 height 22
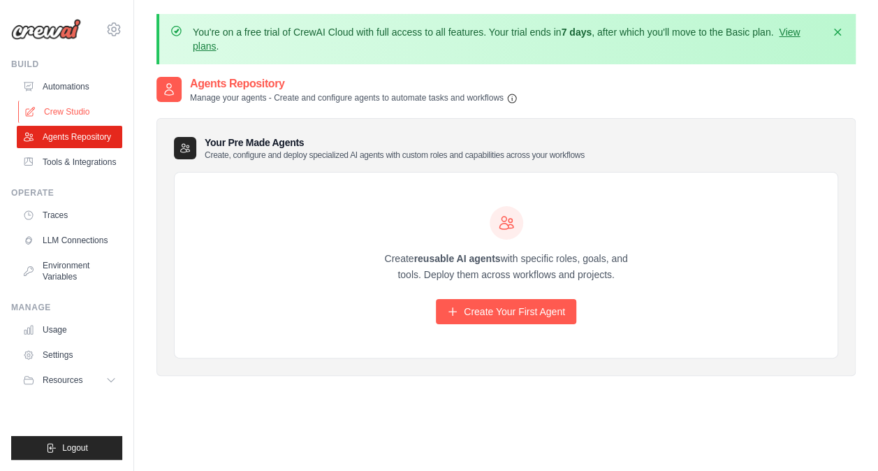
click at [83, 112] on link "Crew Studio" at bounding box center [70, 112] width 105 height 22
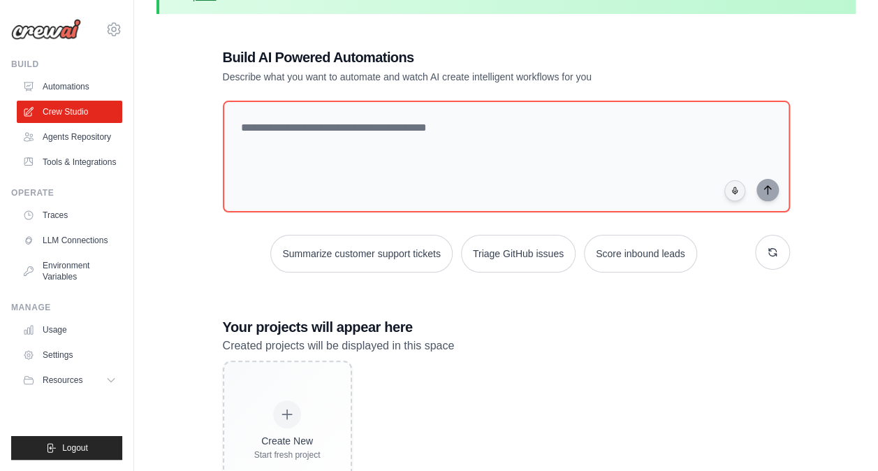
scroll to position [115, 0]
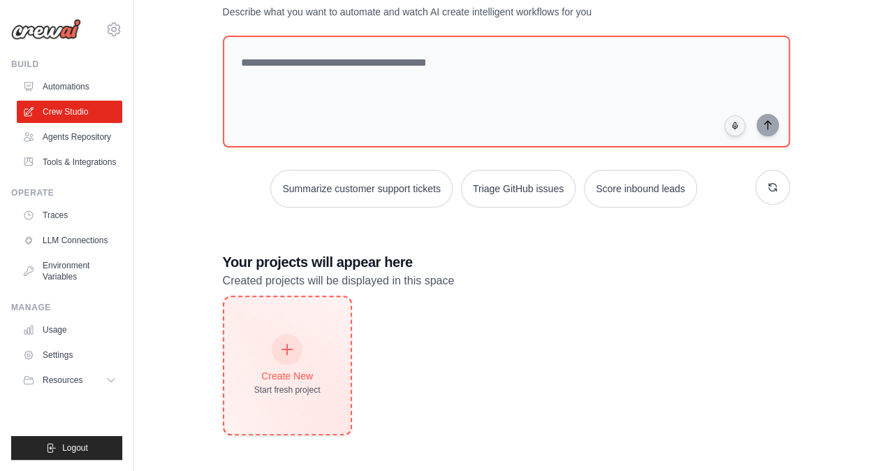
click at [307, 327] on div "Create New Start fresh project" at bounding box center [287, 365] width 126 height 137
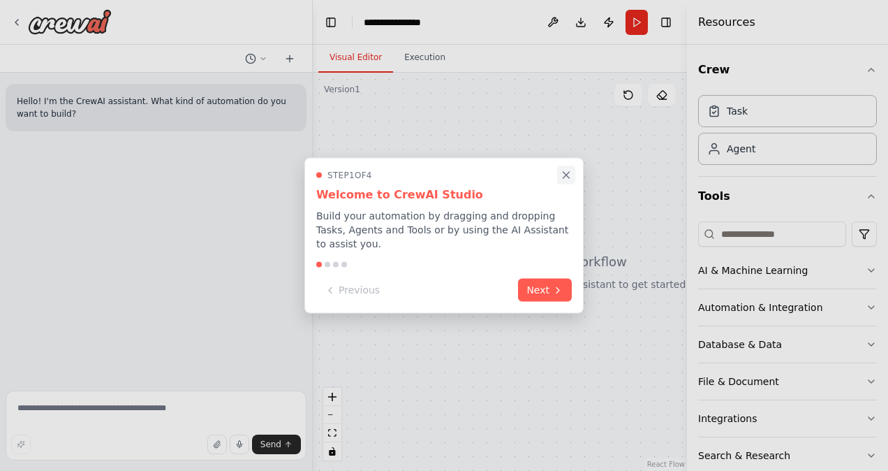
click at [561, 182] on icon "Close walkthrough" at bounding box center [566, 175] width 13 height 13
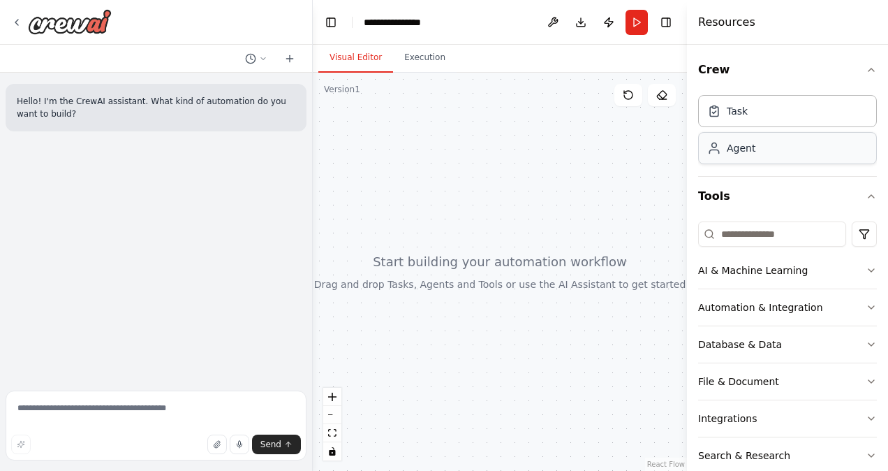
click at [730, 155] on div "Agent" at bounding box center [787, 148] width 179 height 32
click at [751, 106] on div "Task" at bounding box center [787, 110] width 179 height 32
click at [743, 110] on div "Task" at bounding box center [737, 110] width 21 height 14
drag, startPoint x: 500, startPoint y: 145, endPoint x: 480, endPoint y: 148, distance: 19.7
click at [482, 148] on div at bounding box center [500, 272] width 374 height 398
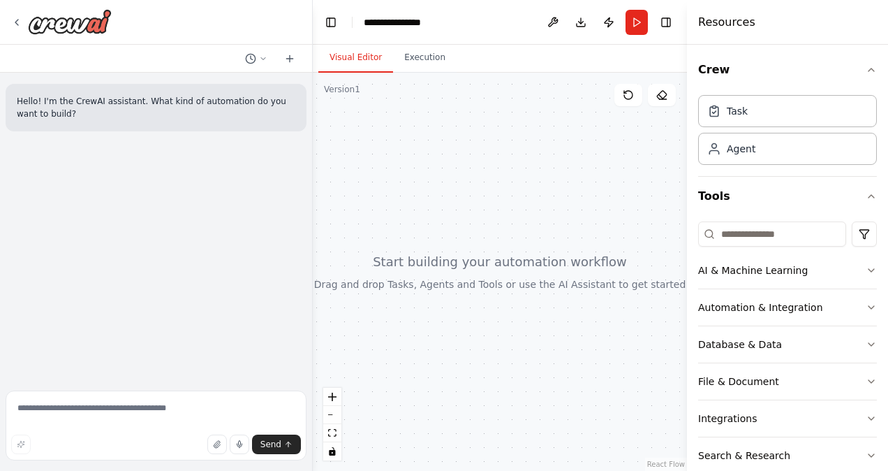
click at [464, 134] on div at bounding box center [500, 272] width 374 height 398
click at [464, 274] on div at bounding box center [500, 272] width 374 height 398
click at [794, 272] on div "AI & Machine Learning" at bounding box center [753, 270] width 110 height 14
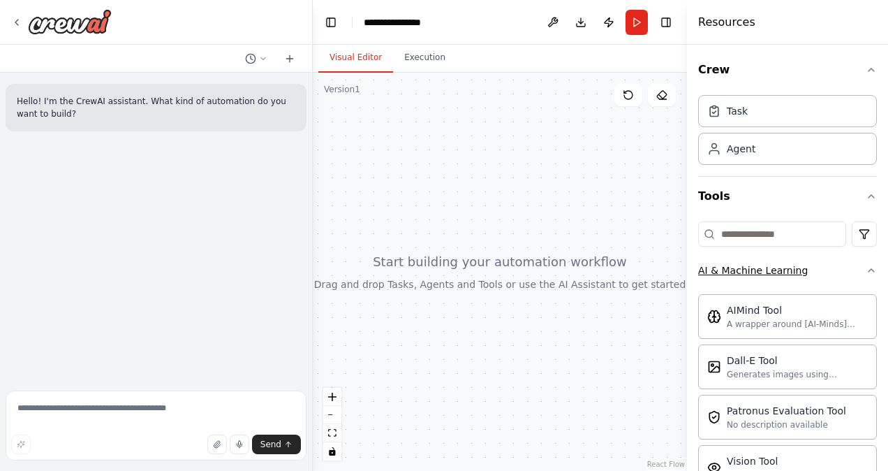
click at [801, 271] on button "AI & Machine Learning" at bounding box center [787, 270] width 179 height 36
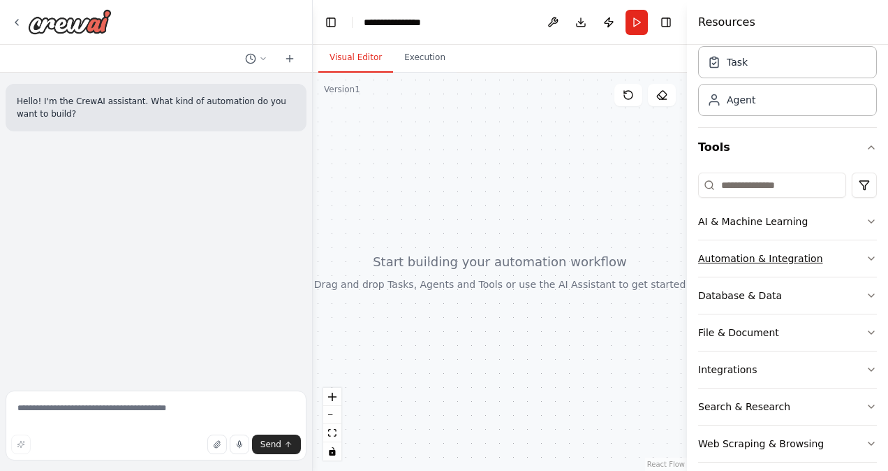
scroll to position [70, 0]
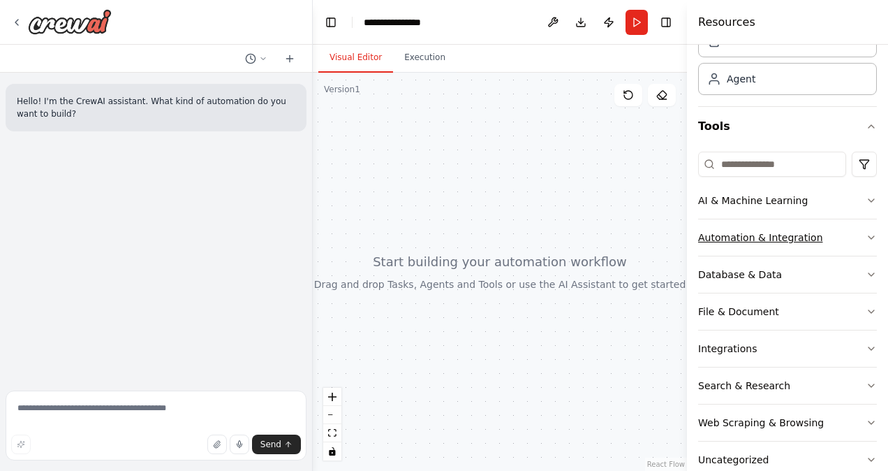
click at [769, 249] on button "Automation & Integration" at bounding box center [787, 237] width 179 height 36
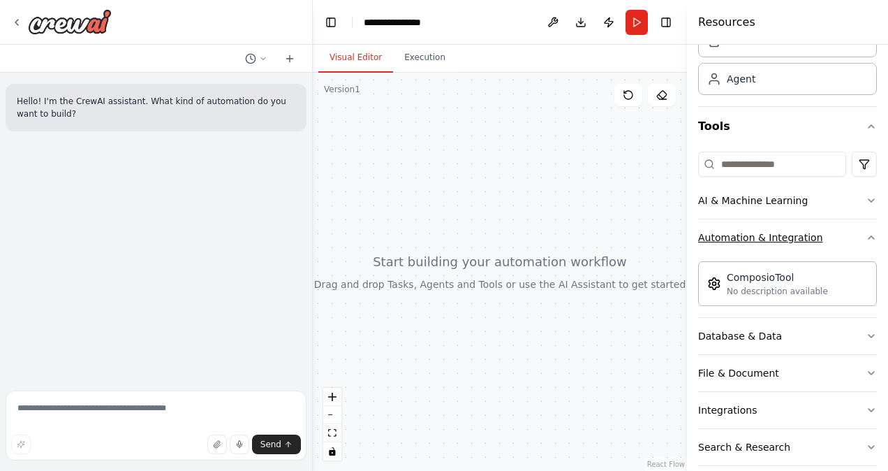
click at [769, 248] on button "Automation & Integration" at bounding box center [787, 237] width 179 height 36
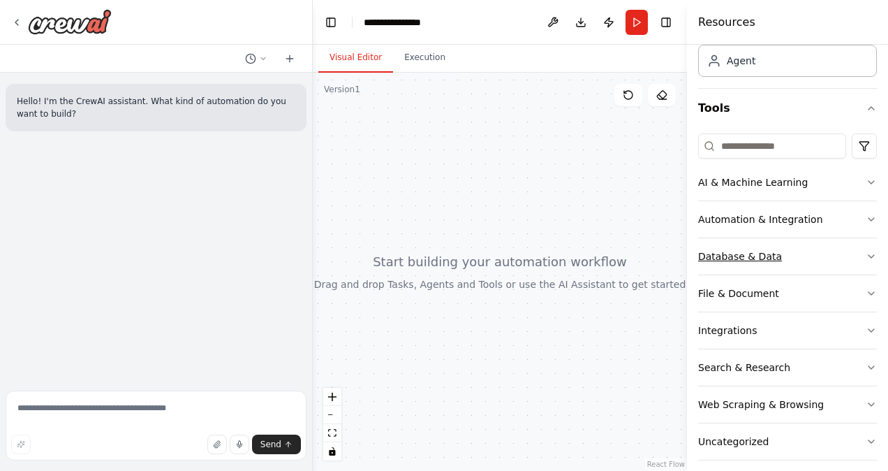
scroll to position [96, 0]
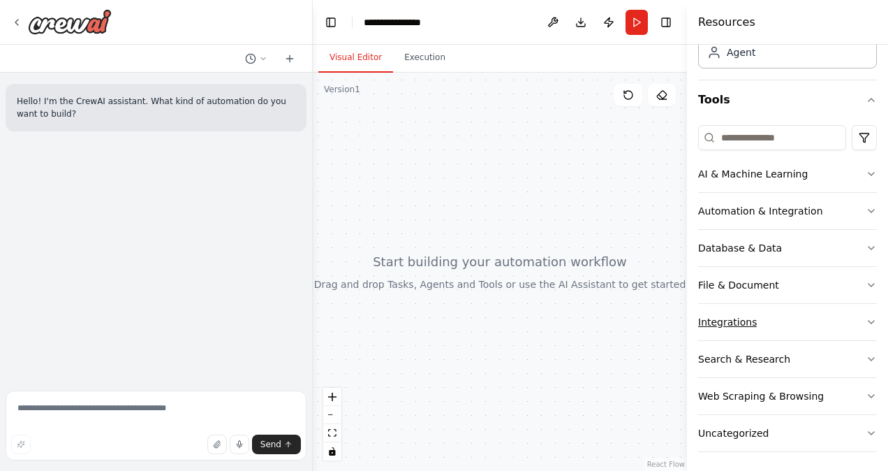
click at [747, 309] on button "Integrations" at bounding box center [787, 322] width 179 height 36
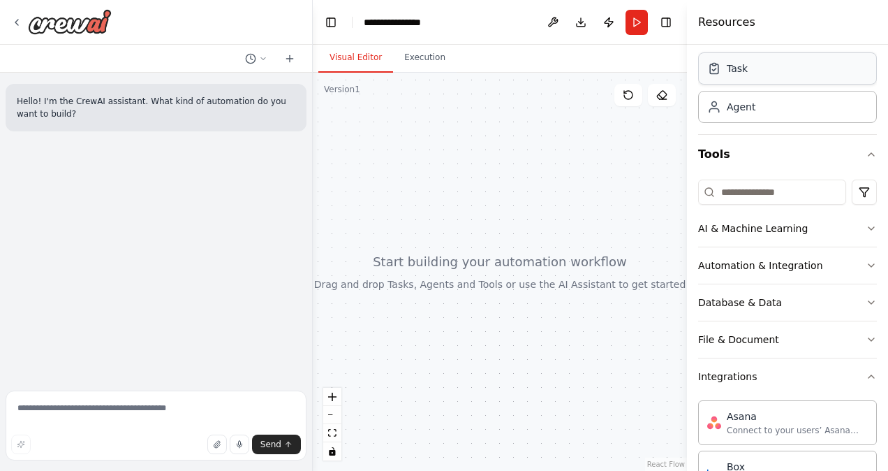
scroll to position [0, 0]
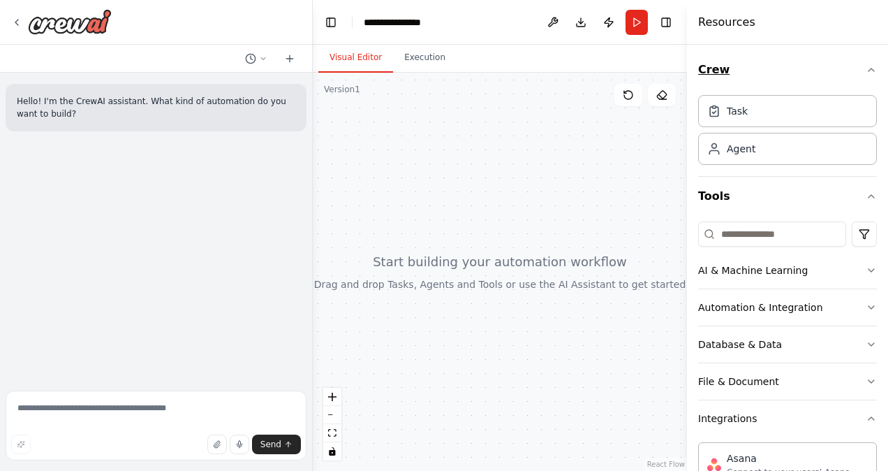
click at [856, 82] on button "Crew" at bounding box center [787, 69] width 179 height 39
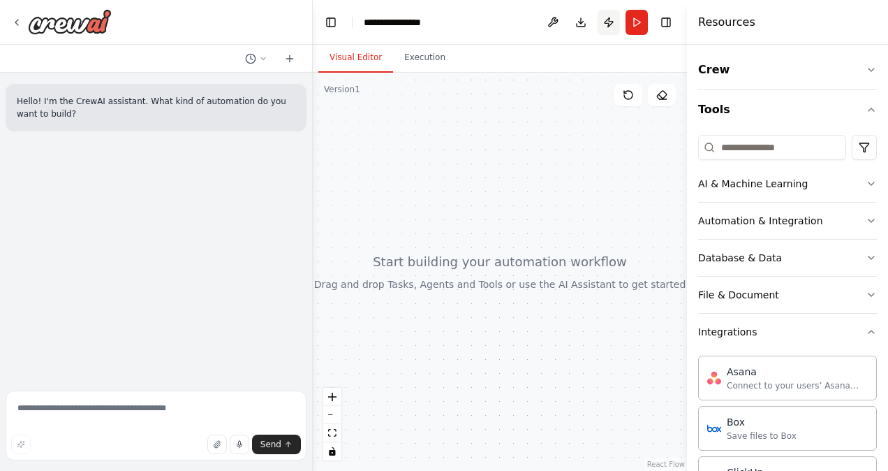
click at [610, 27] on button "Publish" at bounding box center [609, 22] width 22 height 25
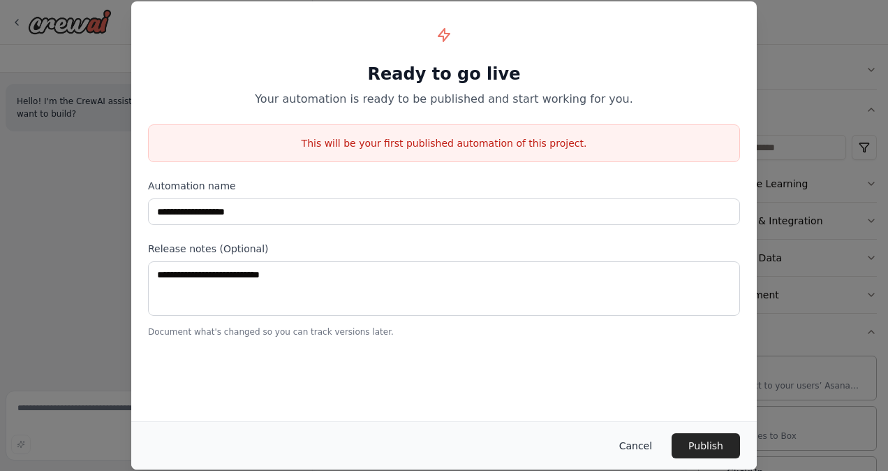
click at [632, 450] on button "Cancel" at bounding box center [635, 445] width 55 height 25
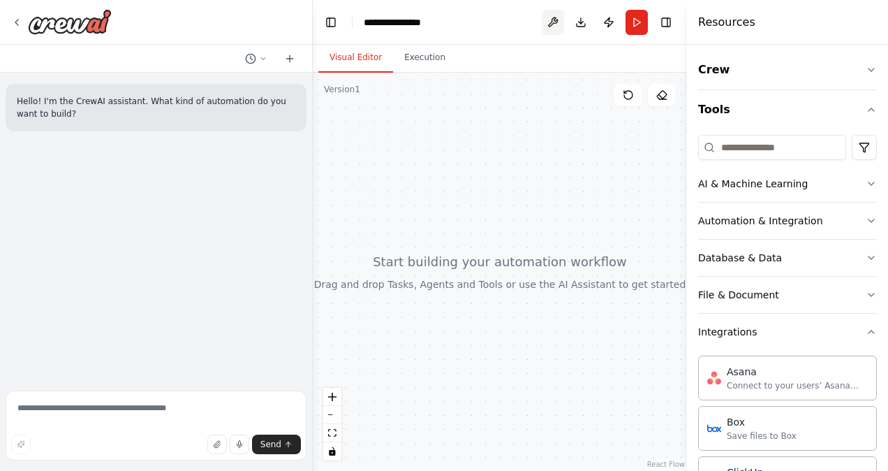
click at [558, 20] on button at bounding box center [553, 22] width 22 height 25
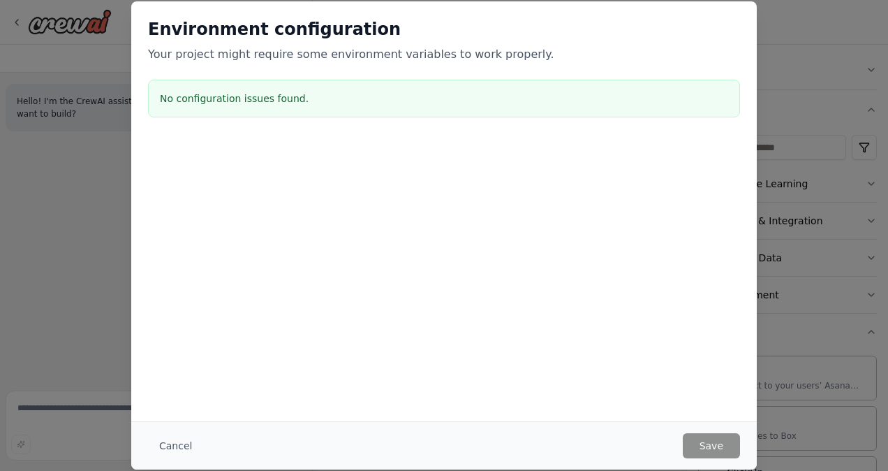
click at [199, 441] on div "Cancel Save" at bounding box center [444, 445] width 592 height 25
click at [181, 441] on button "Cancel" at bounding box center [175, 445] width 55 height 25
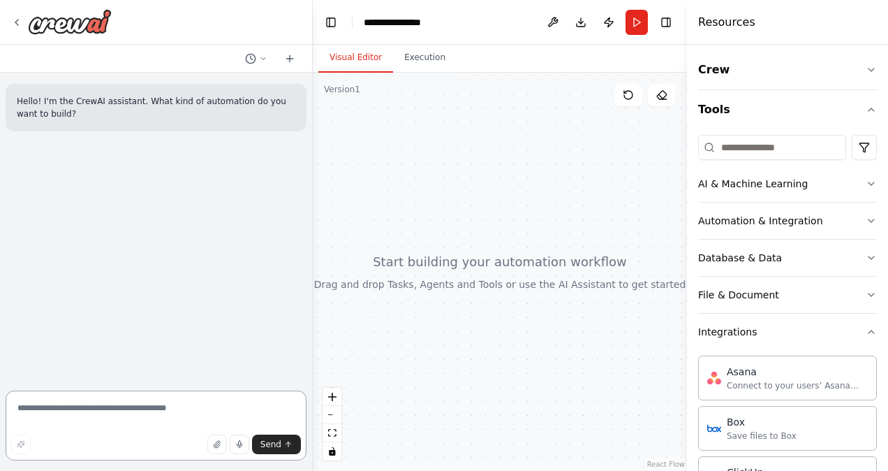
click at [126, 402] on textarea at bounding box center [156, 425] width 301 height 70
drag, startPoint x: 126, startPoint y: 402, endPoint x: 323, endPoint y: 107, distance: 354.5
click at [323, 107] on div at bounding box center [500, 272] width 374 height 398
click at [742, 197] on button "AI & Machine Learning" at bounding box center [787, 183] width 179 height 36
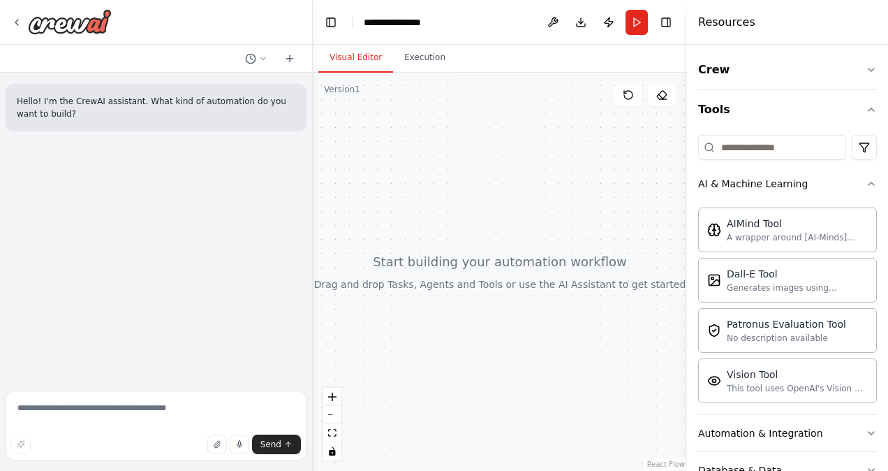
drag, startPoint x: 533, startPoint y: 212, endPoint x: 620, endPoint y: 176, distance: 94.5
click at [620, 176] on div at bounding box center [500, 272] width 374 height 398
click at [831, 436] on button "Automation & Integration" at bounding box center [787, 433] width 179 height 36
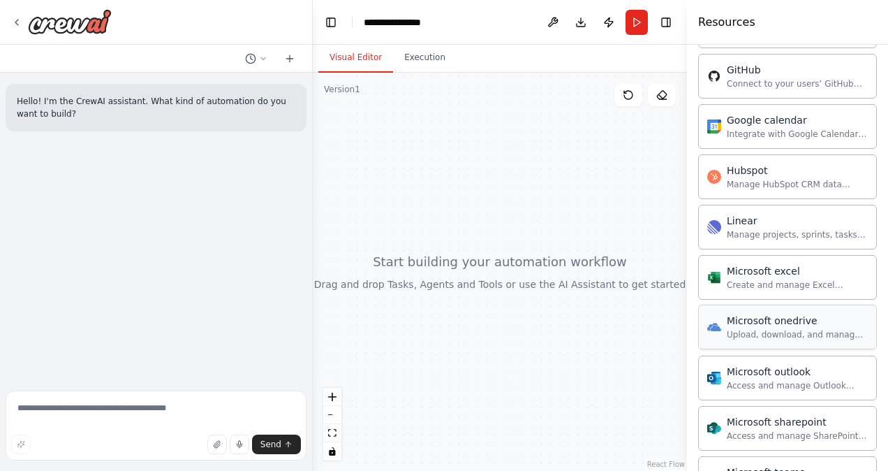
scroll to position [768, 0]
